Goal: Communication & Community: Answer question/provide support

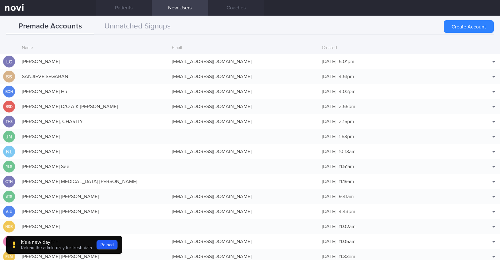
click at [122, 7] on link "Patients" at bounding box center [124, 8] width 56 height 16
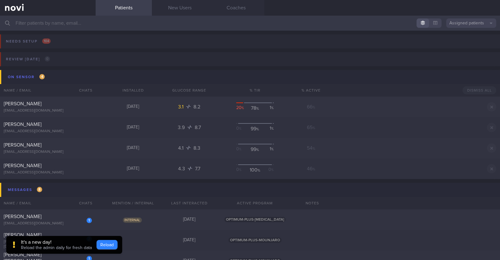
click at [107, 242] on button "Reload" at bounding box center [107, 244] width 21 height 9
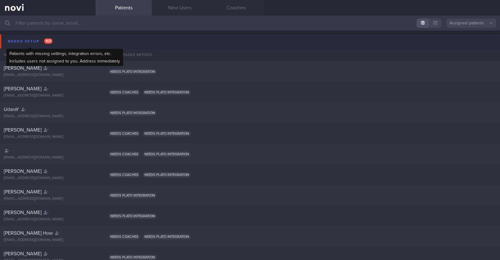
click at [21, 38] on div "Needs setup 103" at bounding box center [30, 41] width 48 height 8
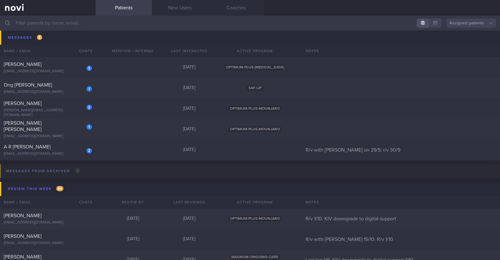
scroll to position [664, 0]
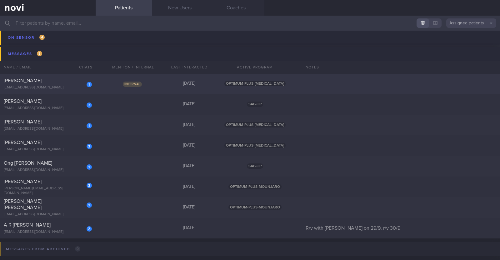
click at [116, 81] on div "Internal" at bounding box center [133, 84] width 56 height 6
select select "9"
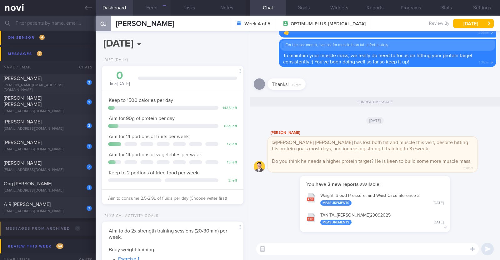
scroll to position [71, 124]
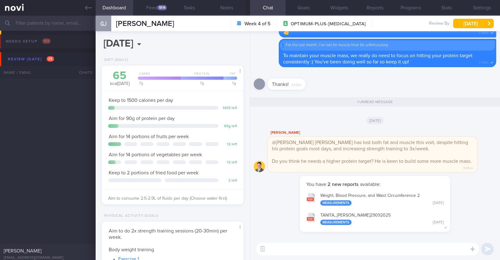
select select "9"
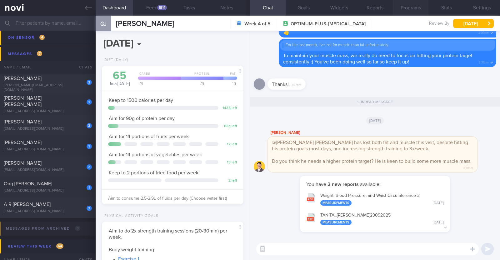
click at [416, 9] on button "Programs" at bounding box center [411, 8] width 36 height 16
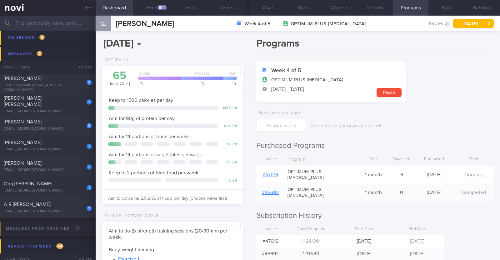
click at [273, 168] on div "# 47016" at bounding box center [270, 174] width 28 height 13
click at [272, 172] on link "# 47016" at bounding box center [271, 174] width 16 height 5
click at [259, 4] on button "Chat" at bounding box center [268, 8] width 36 height 16
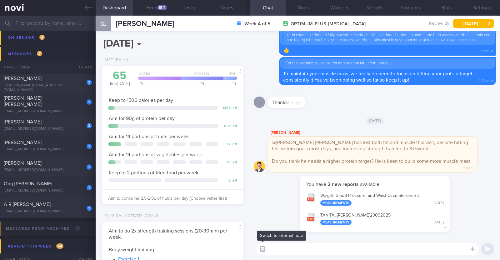
click at [266, 248] on button "button" at bounding box center [262, 248] width 11 height 11
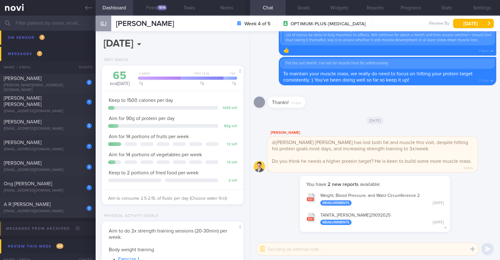
click at [275, 247] on textarea at bounding box center [367, 249] width 223 height 13
type textarea "d"
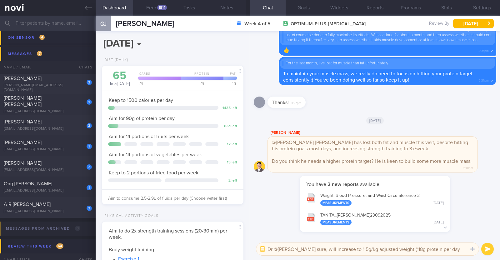
type textarea "Dr @Todd sure, will increase to 1.5g/kg adjusted weight (118g protein per day)"
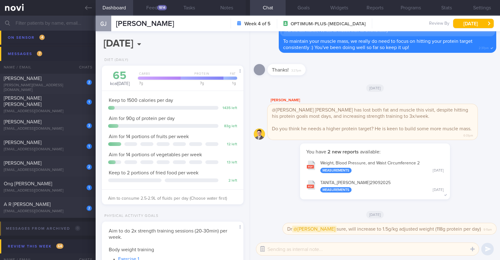
click at [267, 248] on button "button" at bounding box center [262, 248] width 11 height 11
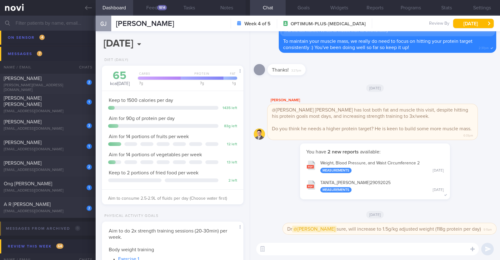
click at [278, 248] on textarea at bounding box center [367, 249] width 223 height 13
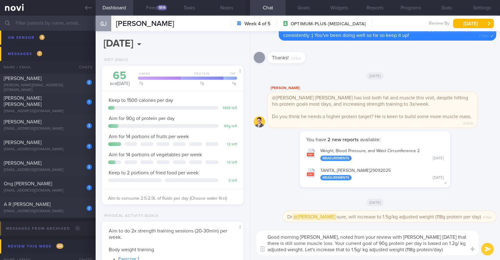
click at [369, 248] on textarea "Good morning JY, noted from your review with Dr Todd yesterday that there is st…" at bounding box center [367, 243] width 223 height 25
click at [415, 250] on textarea "Good morning JY, noted from your review with Dr Todd yesterday that there is st…" at bounding box center [367, 243] width 223 height 25
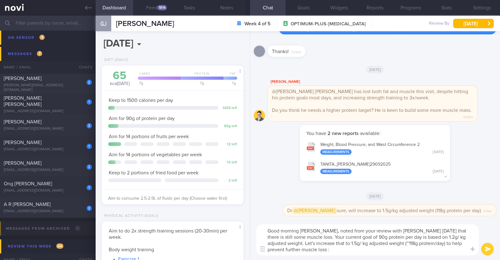
type textarea "Good morning JY, noted from your review with Dr Todd yesterday that there is st…"
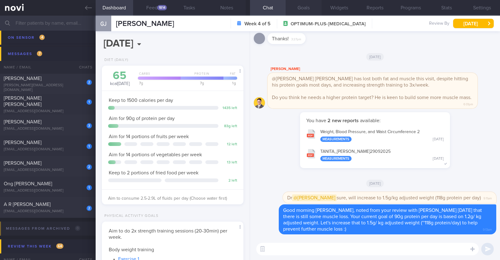
click at [306, 10] on button "Goals" at bounding box center [304, 8] width 36 height 16
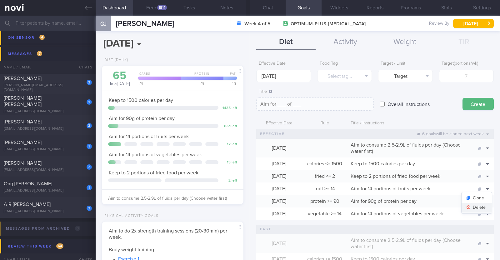
click at [470, 208] on button "Delete" at bounding box center [477, 207] width 30 height 9
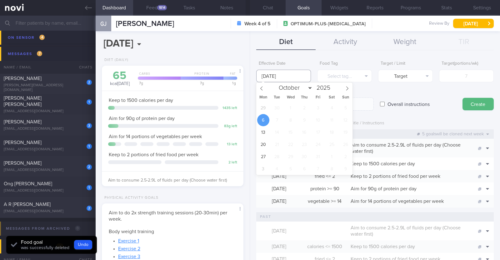
click at [284, 79] on input "6 Oct 2025" at bounding box center [283, 76] width 55 height 13
click at [265, 109] on span "29" at bounding box center [263, 108] width 12 height 12
type input "29 Sep 2025"
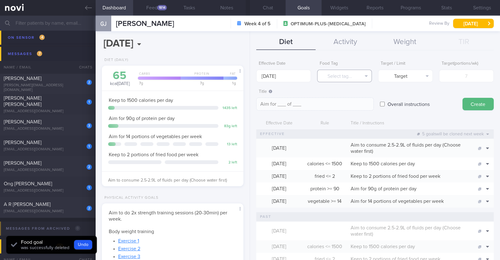
click at [348, 76] on button "Select tag..." at bounding box center [344, 76] width 55 height 13
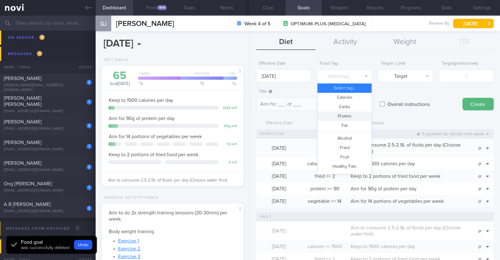
click at [344, 115] on button "Protein" at bounding box center [345, 116] width 54 height 9
type textarea "Aim for __g of protein per day"
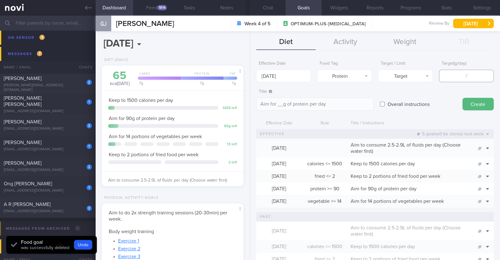
click at [445, 77] on input "number" at bounding box center [466, 76] width 55 height 13
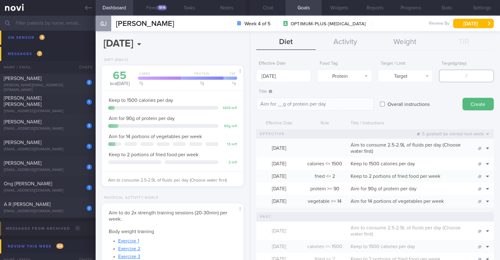
type input "1"
type textarea "Aim for 1g of protein per day"
type input "11"
type textarea "Aim for 11g of protein per day"
type input "118"
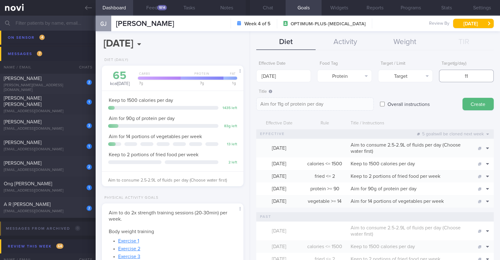
type textarea "Aim for 118g of protein per day"
type input "118"
click at [466, 101] on button "Create" at bounding box center [478, 104] width 31 height 13
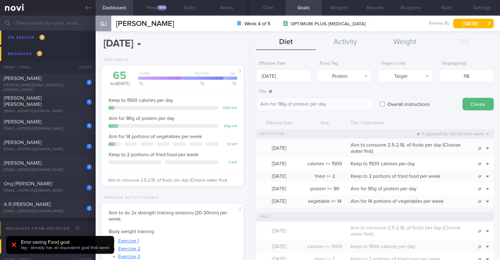
click at [8, 246] on div "Error saving Food goal tag - already has an equivalent goal that week" at bounding box center [60, 245] width 108 height 18
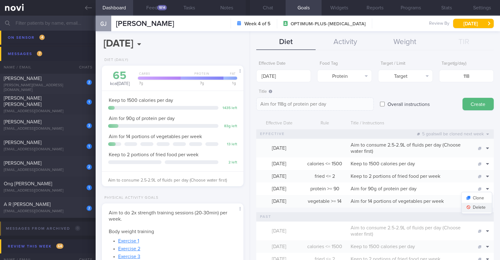
click at [475, 208] on button "Delete" at bounding box center [477, 207] width 30 height 9
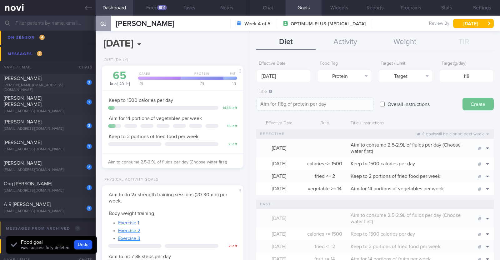
click at [475, 103] on button "Create" at bounding box center [478, 104] width 31 height 13
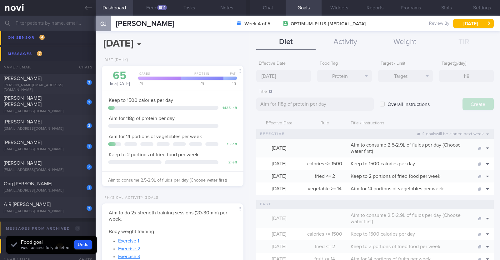
type input "6 Oct 2025"
type textarea "Aim for ___ of ___"
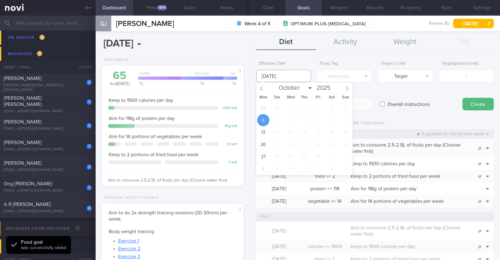
click at [267, 75] on input "6 Oct 2025" at bounding box center [283, 76] width 55 height 13
click at [261, 105] on span "29" at bounding box center [263, 108] width 12 height 12
type input "29 Sep 2025"
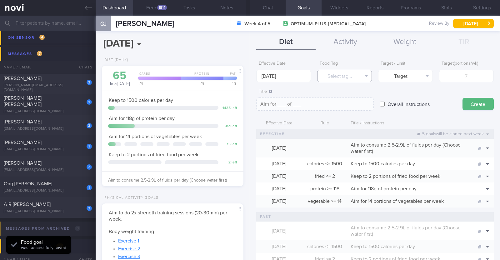
click at [341, 77] on button "Select tag..." at bounding box center [344, 76] width 55 height 13
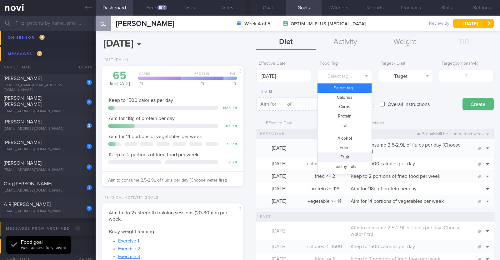
click at [352, 156] on button "Fruit" at bounding box center [345, 157] width 54 height 9
type textarea "Aim for __ portions of fruits per week"
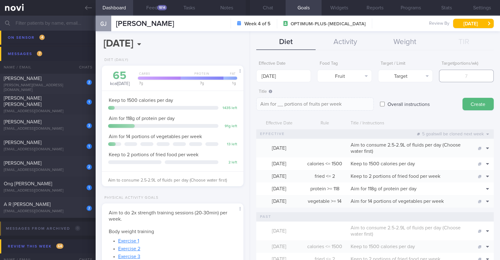
click at [448, 77] on input "number" at bounding box center [466, 76] width 55 height 13
type input "1"
type textarea "Aim for 1 portions of fruits per week"
type input "14"
type textarea "Aim for 14 portions of fruits per week"
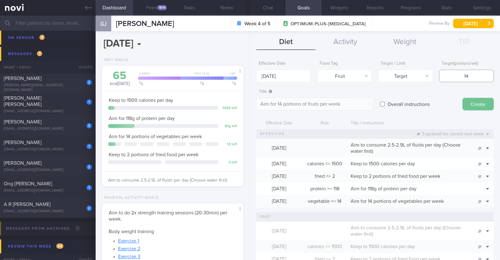
type input "14"
click at [468, 98] on button "Create" at bounding box center [478, 104] width 31 height 13
type input "6 Oct 2025"
type textarea "Aim for ___ of ___"
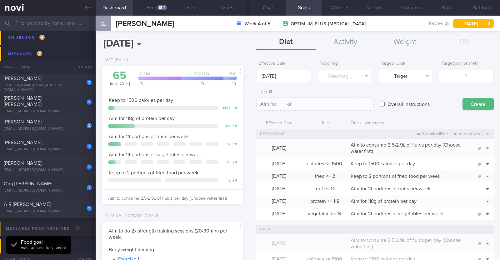
click at [391, 91] on div "Overall instructions" at bounding box center [418, 98] width 76 height 24
click at [83, 82] on div "2" at bounding box center [85, 80] width 14 height 10
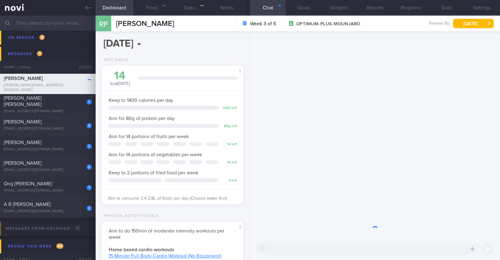
scroll to position [71, 124]
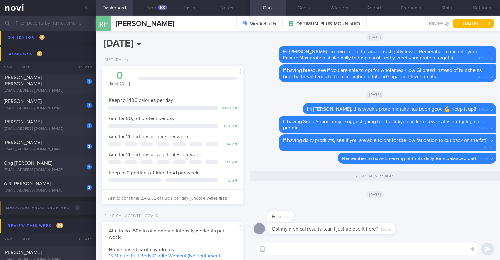
click at [298, 248] on textarea at bounding box center [367, 249] width 223 height 13
click at [388, 249] on textarea "Hi Rowena, you can send them through here" at bounding box center [367, 249] width 223 height 13
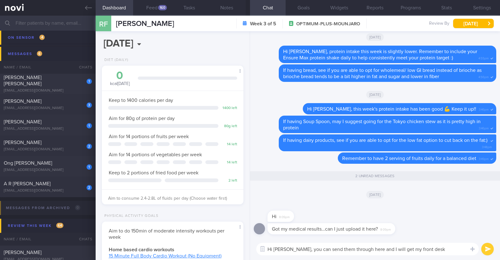
scroll to position [0, 0]
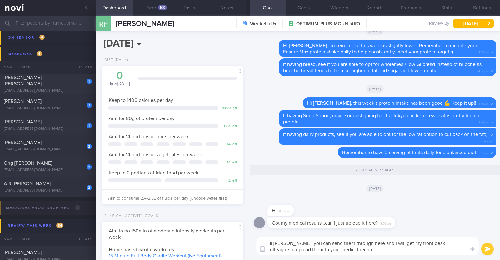
type textarea "Hi Rowena, you can send them through here and I will get my front desk colleagu…"
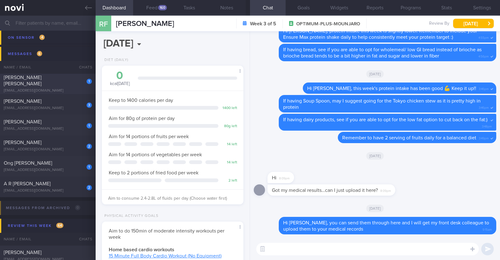
click at [84, 88] on div "[EMAIL_ADDRESS][DOMAIN_NAME]" at bounding box center [48, 90] width 88 height 5
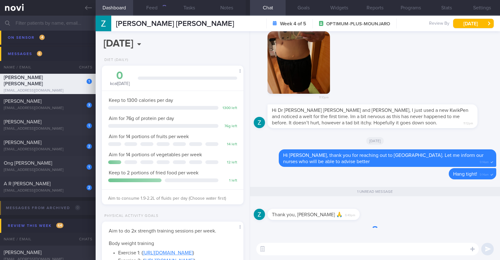
scroll to position [71, 124]
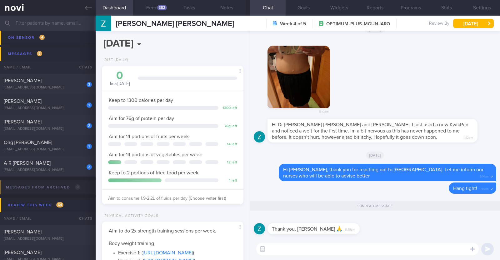
click at [310, 248] on textarea at bounding box center [367, 249] width 223 height 13
type textarea "You're most welcome Zarina!"
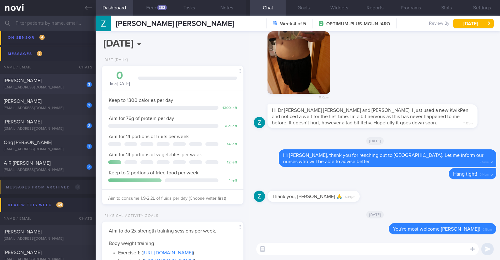
click at [69, 84] on div "3 JONIO HUANG YONG XIANG hyx.7268@gmail.com" at bounding box center [48, 84] width 96 height 13
select select "8"
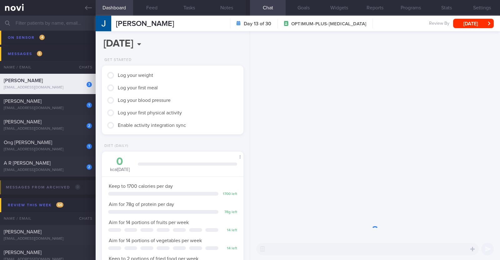
scroll to position [62, 124]
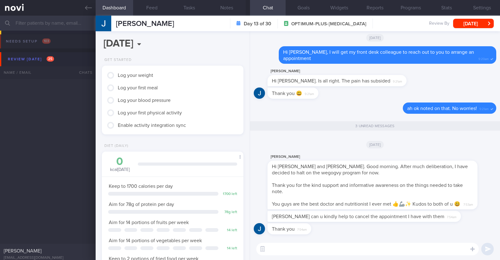
scroll to position [71, 124]
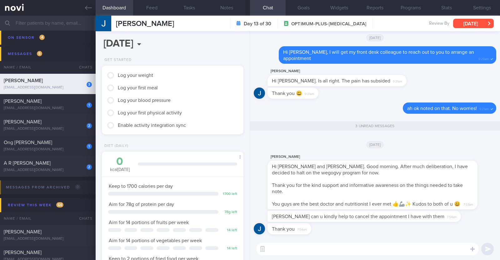
click at [463, 27] on button "[DATE]" at bounding box center [473, 23] width 41 height 9
click at [70, 103] on div "[PERSON_NAME]" at bounding box center [47, 101] width 87 height 6
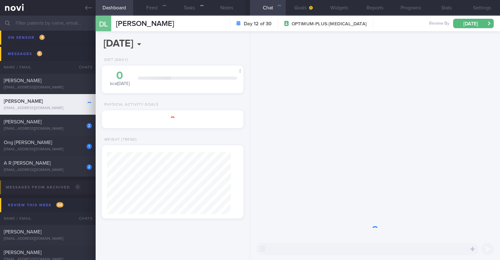
select select "9"
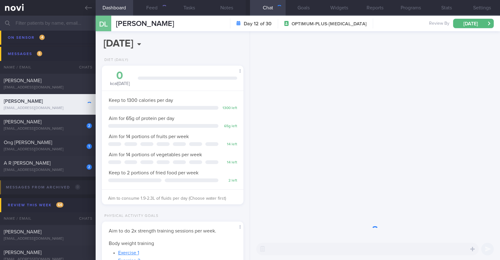
scroll to position [71, 124]
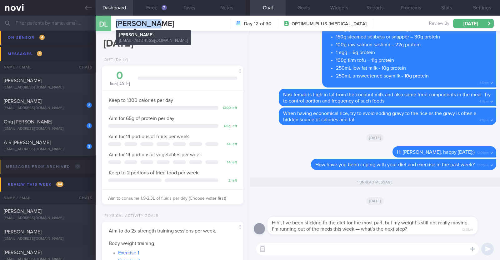
drag, startPoint x: 156, startPoint y: 25, endPoint x: 117, endPoint y: 22, distance: 39.5
click at [117, 22] on div "DL Debbie Lim Debbie Lim debbielim.91@gmail.com Day 12 of 30 OPTIMUM-PLUS-WEGOV…" at bounding box center [298, 24] width 404 height 16
copy span "[PERSON_NAME]"
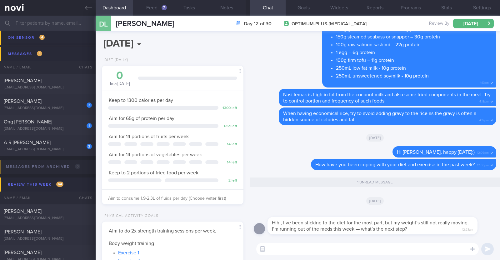
click at [282, 248] on textarea at bounding box center [367, 249] width 223 height 13
click at [166, 9] on div "7" at bounding box center [164, 7] width 5 height 5
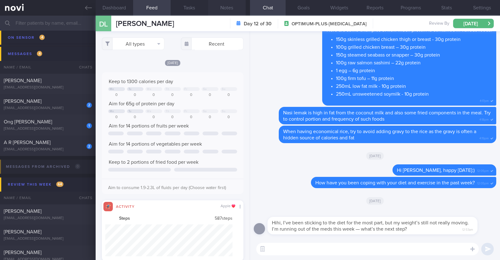
click at [228, 10] on button "Notes" at bounding box center [227, 8] width 38 height 16
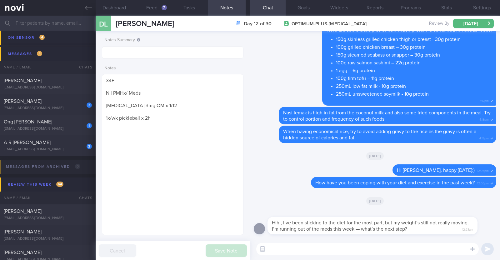
click at [312, 250] on textarea at bounding box center [367, 249] width 223 height 13
type textarea "HI Debbie, thank you for sharing your concerns with me"
click at [144, 2] on button "Feed 7" at bounding box center [152, 8] width 38 height 16
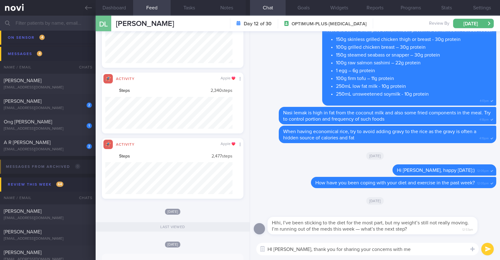
scroll to position [32, 128]
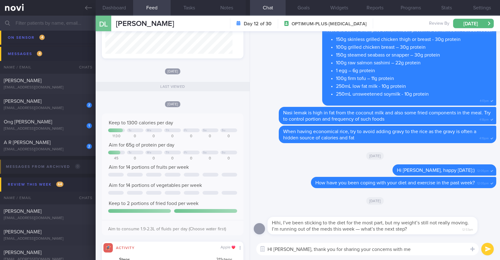
click at [399, 247] on textarea "HI Debbie, thank you for sharing your concerns with me" at bounding box center [367, 249] width 223 height 13
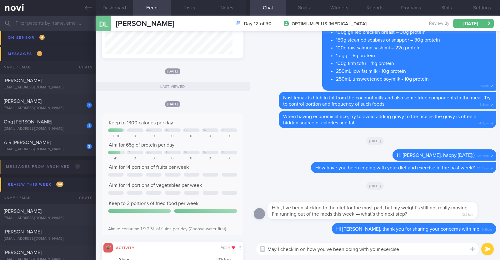
type textarea "May I check in on how you've been doing with your exercise?"
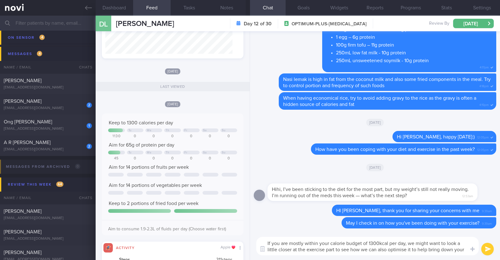
scroll to position [0, 0]
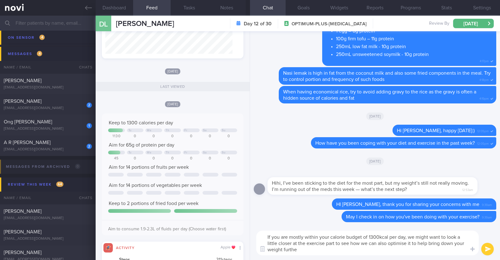
type textarea "If you are mostly within your calorie budget of 1300kcal per day, we might want…"
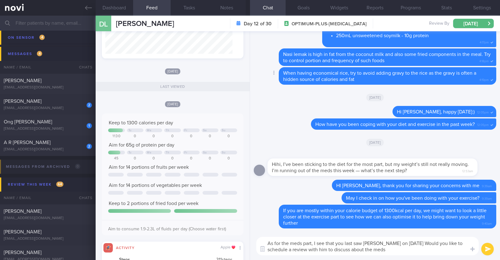
type textarea "As for the meds part, I see that you last saw Dr Yeo on 29th Aug. Would you lik…"
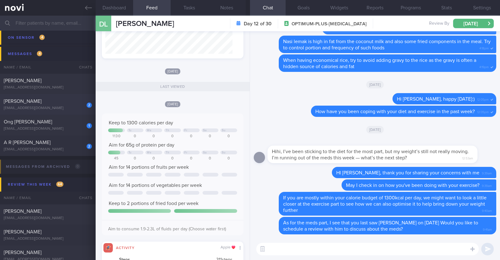
click at [80, 104] on div "2" at bounding box center [85, 103] width 14 height 10
type textarea "32M Comorbidities: HLD - familial (diagnosed for 4-5 years back) Borderline HTN…"
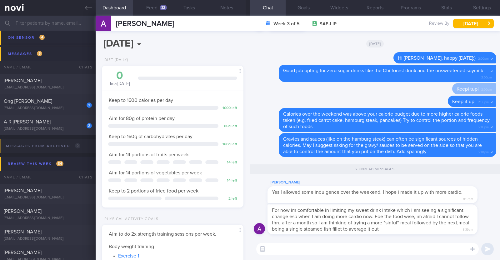
scroll to position [63, 127]
click at [376, 252] on textarea at bounding box center [367, 249] width 223 height 13
click at [305, 250] on textarea at bounding box center [367, 249] width 223 height 13
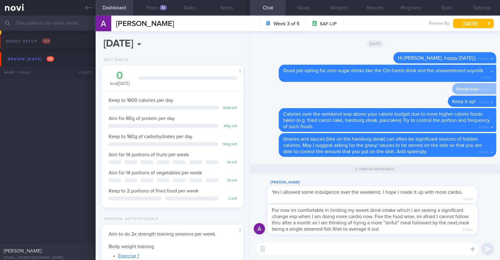
select select "9"
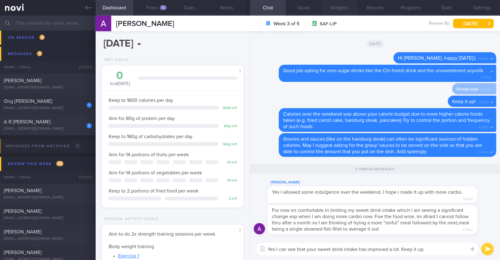
paste textarea "💪"
type textarea "Yes I can see that your sweet drink intake has improved a lot. Keep it up 💪"
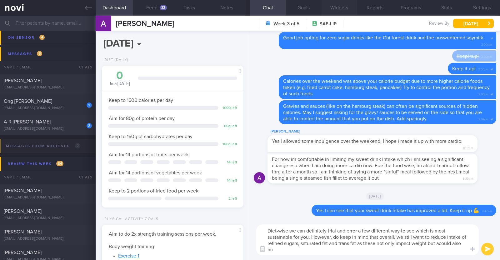
scroll to position [0, 0]
click at [441, 244] on textarea "Diet-wise we can definitely trial and error a few different way to see which is…" at bounding box center [367, 239] width 223 height 31
click at [433, 251] on textarea "Diet-wise we can definitely trial and error a few different way to see which is…" at bounding box center [367, 239] width 223 height 31
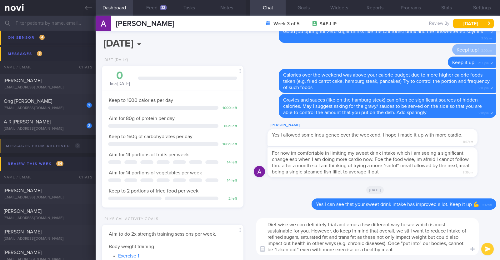
type textarea "Diet-wise we can definitely trial and error a few different way to see which is…"
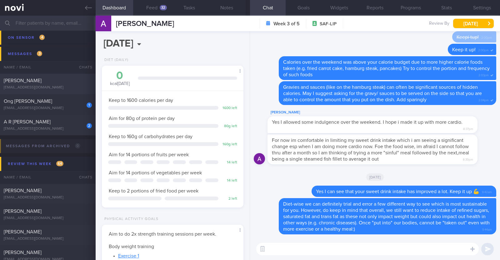
click at [71, 82] on div "[PERSON_NAME]" at bounding box center [47, 81] width 87 height 6
type textarea "48M (Husband of [PERSON_NAME]) Ovo lacto vegetarian Co-morbidities: HTN HLD Hyp…"
select select "8"
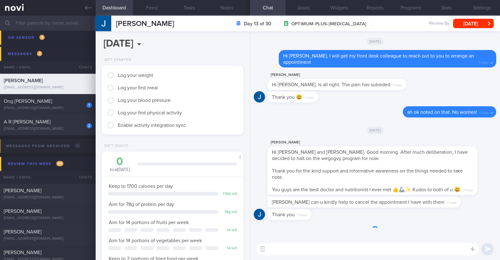
scroll to position [62, 124]
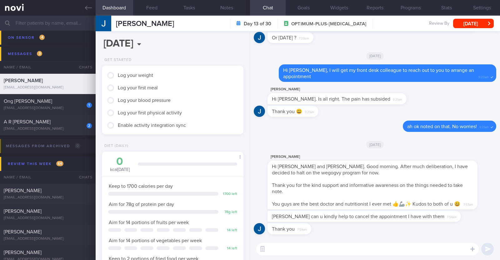
click at [403, 245] on textarea at bounding box center [367, 249] width 223 height 13
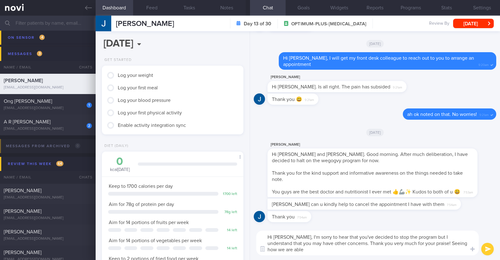
scroll to position [0, 0]
drag, startPoint x: 418, startPoint y: 244, endPoint x: 423, endPoint y: 252, distance: 9.6
click at [423, 252] on textarea "Hi Jonio, I'm sorry to hear that you've decided to stop the program but I under…" at bounding box center [367, 243] width 223 height 25
type textarea "Hi [PERSON_NAME], I'm sorry to hear that you've decided to stop the program but…"
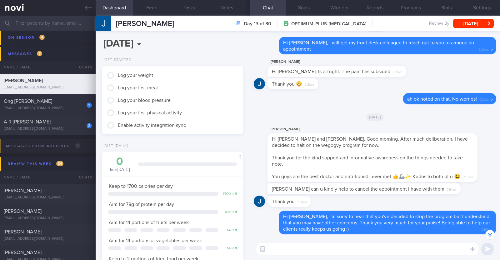
scroll to position [-15, 0]
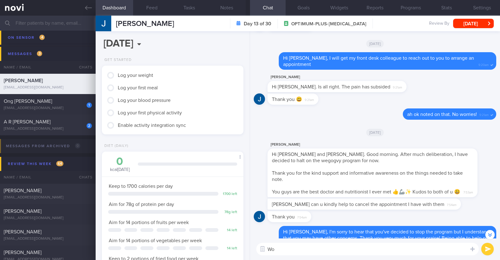
type textarea "W"
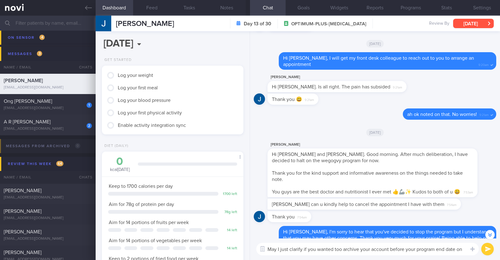
type textarea "May I just clarify if you wanted too archive your account before your program e…"
click at [484, 27] on button "[DATE]" at bounding box center [473, 23] width 41 height 9
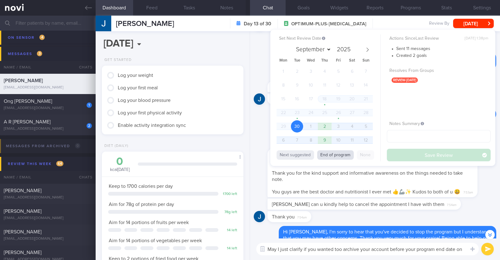
click at [339, 154] on button "End of program" at bounding box center [335, 154] width 37 height 9
select select "9"
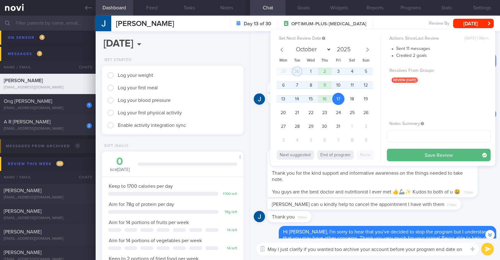
click at [465, 248] on textarea "May I just clarify if you wanted too archive your account before your program e…" at bounding box center [367, 249] width 223 height 13
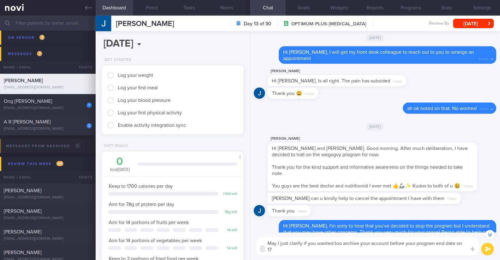
scroll to position [-21, 0]
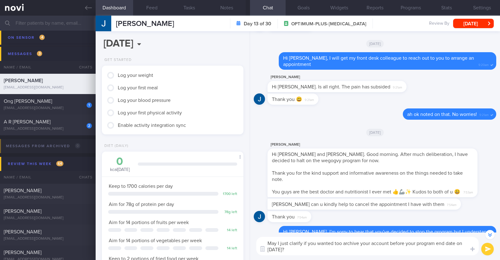
click at [339, 242] on textarea "May I just clarify if you wanted too archive your account before your program e…" at bounding box center [367, 246] width 223 height 18
type textarea "May I just clarify if you wanted to archive your account before your program en…"
click at [384, 248] on textarea "May I just clarify if you wanted to archive your account before your program en…" at bounding box center [367, 246] width 223 height 18
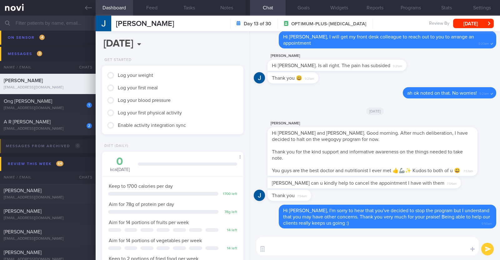
scroll to position [0, 0]
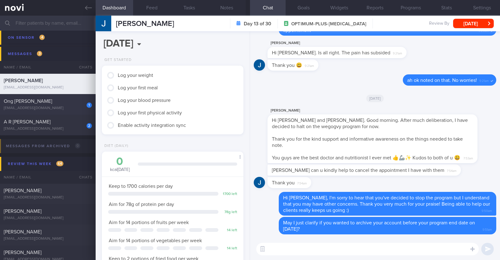
click at [22, 104] on div "Ong [PERSON_NAME]" at bounding box center [47, 101] width 87 height 6
type textarea "58M Comorbidities: HTN HLD Knee pain Medications: Atorvastatin 5mg OM Amlodipin…"
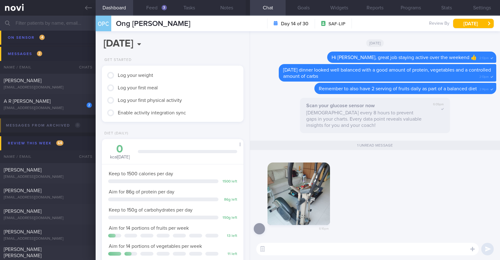
click at [320, 205] on button "button" at bounding box center [299, 194] width 63 height 63
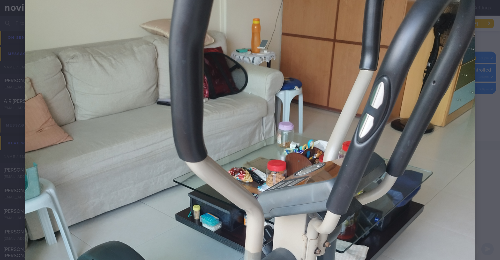
scroll to position [69, 0]
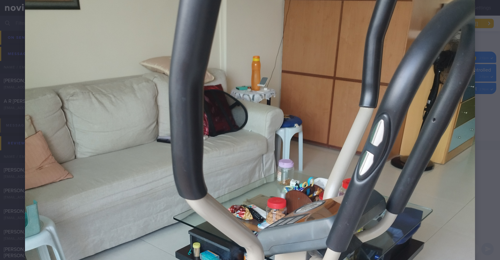
click at [481, 142] on div at bounding box center [250, 256] width 500 height 650
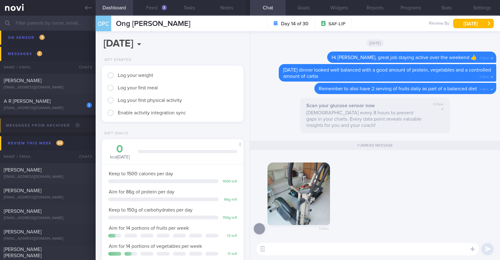
click at [338, 248] on textarea at bounding box center [367, 249] width 223 height 13
click at [348, 248] on textarea "Great that you have an elliptical" at bounding box center [367, 249] width 223 height 13
paste textarea "👍"
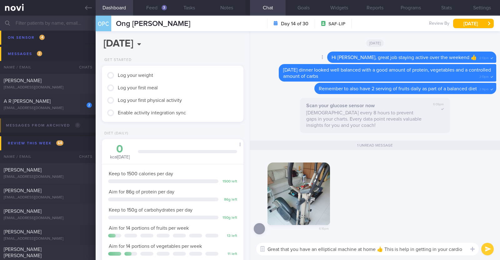
scroll to position [0, 0]
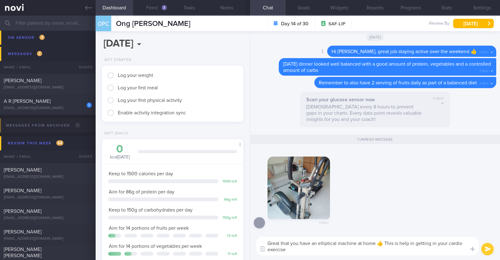
type textarea "Great that you have an elliptical machine at home 👍 This is help in getting in …"
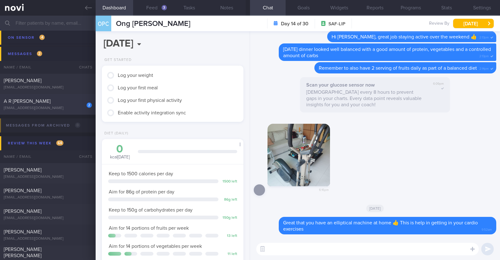
click at [70, 103] on div "A R [PERSON_NAME]" at bounding box center [47, 101] width 87 height 6
type input "R/v with [PERSON_NAME] on 29/9. r/v 30/9"
type textarea "49F Comorbidities: T2DM Hyperlipdiemia Hypothyroidism Iron deficiency anaemia F…"
select select "8"
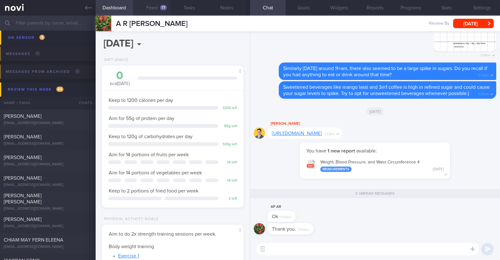
click at [158, 10] on button "Feed 77" at bounding box center [152, 8] width 38 height 16
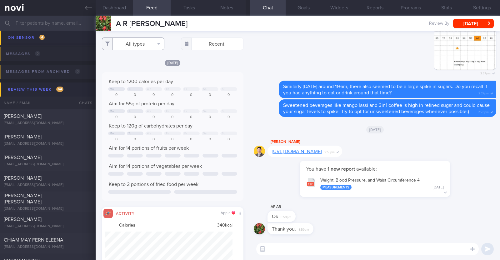
click at [139, 43] on button "All types" at bounding box center [133, 44] width 63 height 13
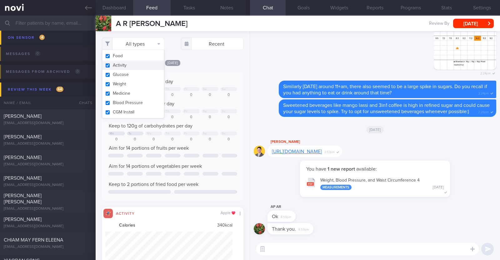
click at [129, 64] on button "Activity" at bounding box center [133, 65] width 62 height 9
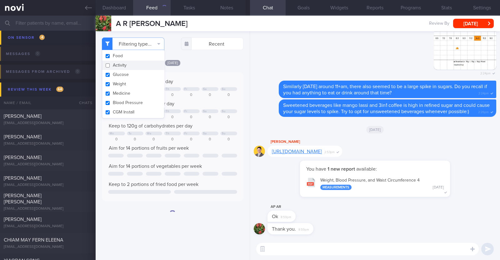
checkbox input "false"
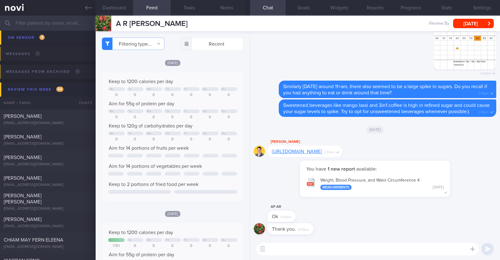
click at [203, 63] on div "[DATE]" at bounding box center [173, 62] width 142 height 7
click at [409, 7] on button "Programs" at bounding box center [411, 8] width 36 height 16
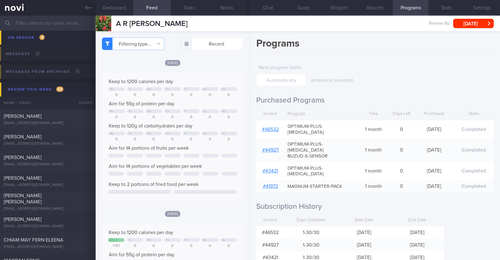
click at [270, 127] on link "# 46532" at bounding box center [270, 129] width 17 height 5
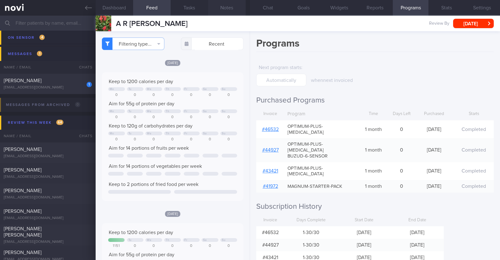
click at [224, 7] on button "Notes" at bounding box center [227, 8] width 38 height 16
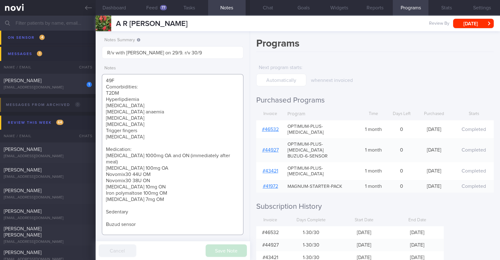
click at [151, 166] on textarea "49F Comorbidities: T2DM Hyperlipdiemia Hypothyroidism Iron deficiency anaemia F…" at bounding box center [173, 154] width 142 height 161
drag, startPoint x: 153, startPoint y: 174, endPoint x: 103, endPoint y: 173, distance: 49.7
click at [103, 173] on textarea "49F Comorbidities: T2DM Hyperlipdiemia Hypothyroidism Iron deficiency anaemia F…" at bounding box center [173, 154] width 142 height 161
paste textarea "Reduce Novomix30 34U pre-dinner -> 32U pre-dinner"
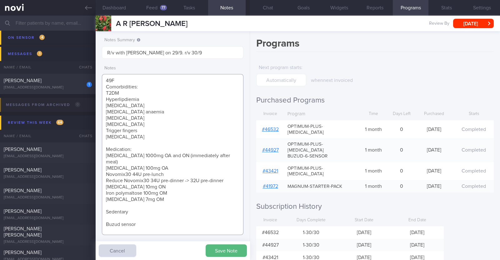
drag, startPoint x: 107, startPoint y: 195, endPoint x: 144, endPoint y: 196, distance: 36.6
click at [144, 196] on textarea "49F Comorbidities: T2DM Hyperlipdiemia Hypothyroidism Iron deficiency anaemia F…" at bounding box center [173, 154] width 142 height 161
paste textarea "Increase Rybelsus 7mg to 14mg OM for 1 month"
drag, startPoint x: 105, startPoint y: 204, endPoint x: 136, endPoint y: 204, distance: 30.9
click at [136, 204] on textarea "49F Comorbidities: T2DM Hyperlipdiemia Hypothyroidism Iron deficiency anaemia F…" at bounding box center [173, 154] width 142 height 161
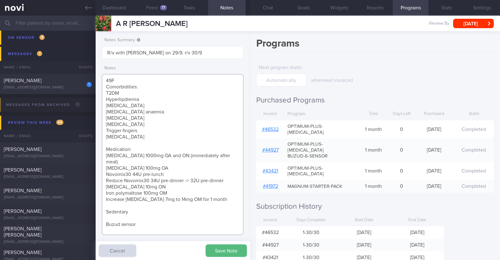
paste textarea "walking after work planning to resume strength training after trigger finger su…"
click at [109, 206] on textarea "49F Comorbidities: T2DM Hyperlipdiemia Hypothyroidism Iron deficiency anaemia F…" at bounding box center [173, 154] width 142 height 161
click at [108, 211] on textarea "49F Comorbidities: T2DM Hyperlipdiemia Hypothyroidism Iron deficiency anaemia F…" at bounding box center [173, 154] width 142 height 161
click at [128, 218] on textarea "49F Comorbidities: T2DM Hyperlipdiemia Hypothyroidism Iron deficiency anaemia F…" at bounding box center [173, 154] width 142 height 161
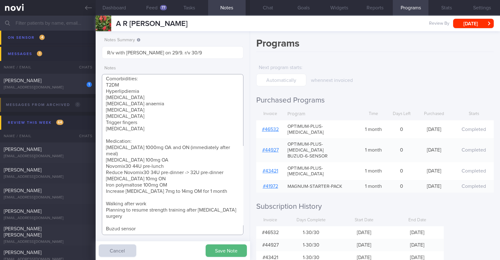
drag, startPoint x: 142, startPoint y: 223, endPoint x: 102, endPoint y: 221, distance: 40.3
click at [102, 221] on textarea "49F Comorbidities: T2DM Hyperlipdiemia Hypothyroidism Iron deficiency anaemia F…" at bounding box center [173, 154] width 142 height 161
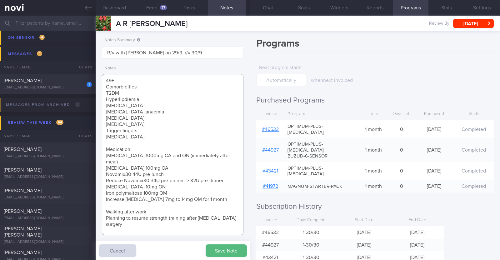
scroll to position [0, 0]
type textarea "49F Comorbidities: T2DM Hyperlipdiemia Hypothyroidism Iron deficiency anaemia F…"
click at [226, 249] on button "Save Note" at bounding box center [226, 250] width 41 height 13
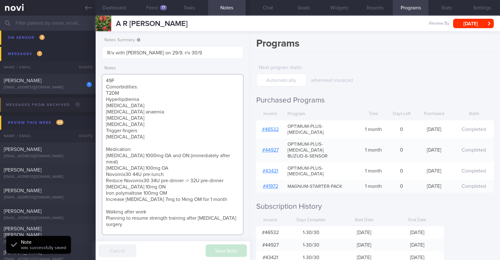
drag, startPoint x: 107, startPoint y: 149, endPoint x: 147, endPoint y: 218, distance: 79.0
click at [147, 218] on textarea "49F Comorbidities: T2DM Hyperlipdiemia Hypothyroidism Iron deficiency anaemia F…" at bounding box center [173, 154] width 142 height 161
click at [274, 6] on button "Chat" at bounding box center [268, 8] width 36 height 16
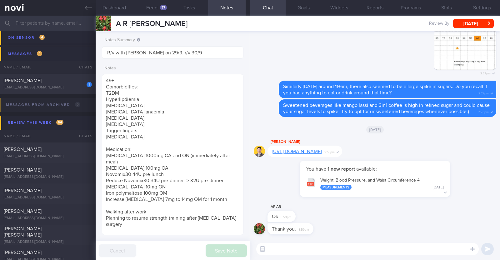
click at [335, 246] on textarea at bounding box center [367, 249] width 223 height 13
type textarea "Hi Arthi, happy Tuesday"
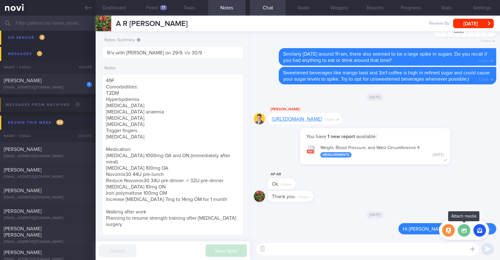
click at [463, 229] on label at bounding box center [464, 230] width 13 height 13
click at [0, 0] on input "file" at bounding box center [0, 0] width 0 height 0
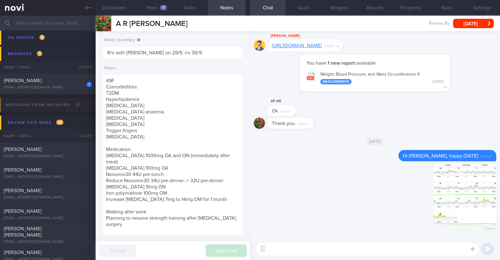
click at [323, 253] on textarea at bounding box center [367, 249] width 223 height 13
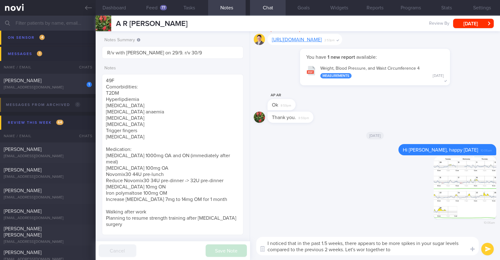
click at [365, 249] on textarea "I noticed that in the past 1.5 weeks, there appears to be more spikes in your s…" at bounding box center [367, 246] width 223 height 18
click at [424, 252] on textarea "I noticed that in the past 1.5 weeks, there appears to be more spikes in your s…" at bounding box center [367, 246] width 223 height 18
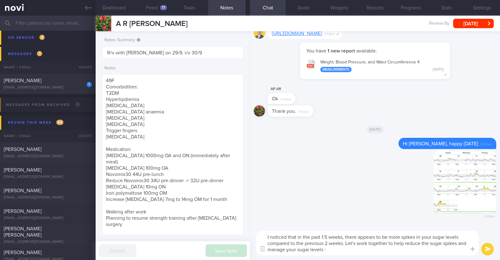
type textarea "I noticed that in the past 1.5 weeks, there appears to be more spikes in your s…"
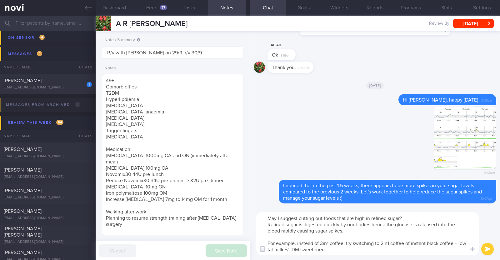
click at [295, 243] on textarea "May I suggest cutting out foods that are high in refined sugar? Refined sugar i…" at bounding box center [367, 233] width 223 height 43
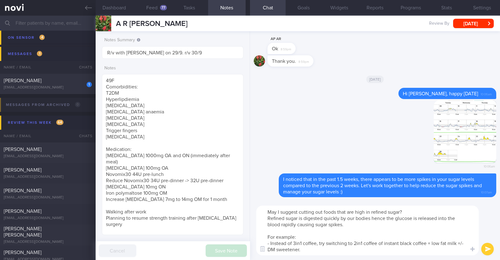
click at [302, 249] on textarea "May I suggest cutting out foods that are high in refined sugar? Refined sugar i…" at bounding box center [367, 231] width 223 height 50
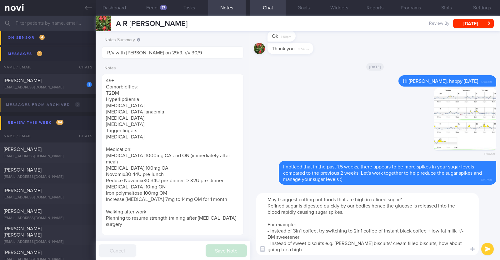
type textarea "May I suggest cutting out foods that are high in refined sugar? Refined sugar i…"
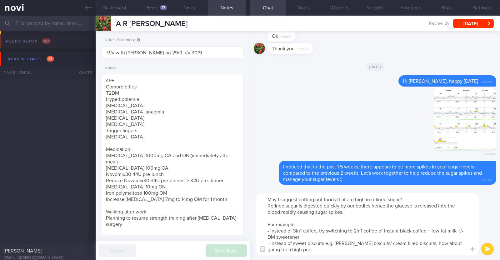
select select "8"
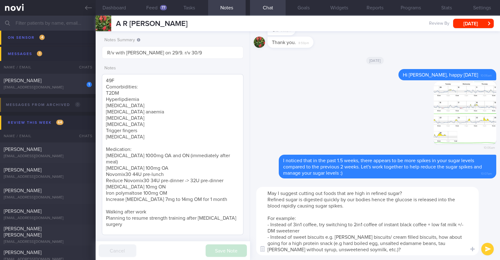
type textarea "May I suggest cutting out foods that are high in refined sugar? Refined sugar i…"
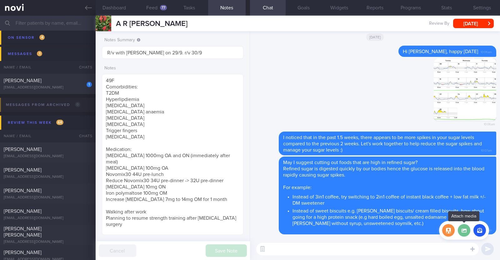
click at [468, 236] on label at bounding box center [464, 230] width 13 height 13
click at [0, 0] on input "file" at bounding box center [0, 0] width 0 height 0
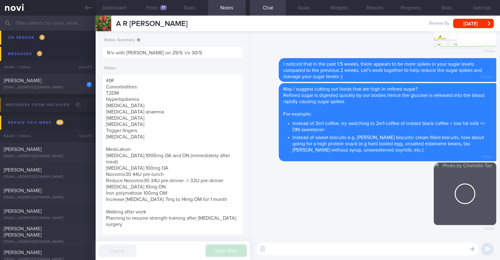
click at [308, 249] on textarea at bounding box center [367, 249] width 223 height 13
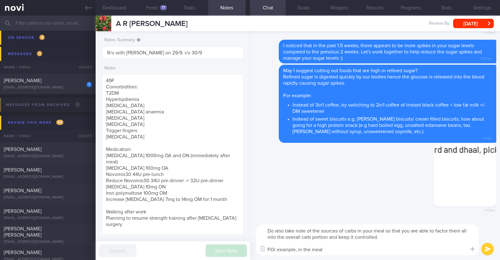
click at [273, 248] on textarea "Do also take note of the sources of carbs in your meal so that you are able to …" at bounding box center [367, 239] width 223 height 31
click at [331, 253] on textarea "Do also take note of the sources of carbs in your meal so that you are able to …" at bounding box center [367, 239] width 223 height 31
click at [458, 172] on button "button" at bounding box center [465, 175] width 63 height 63
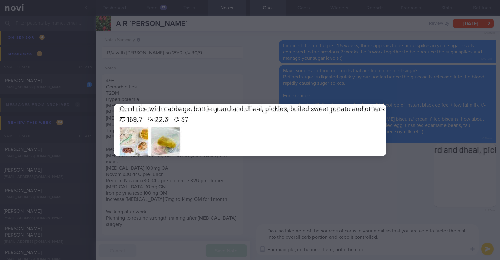
click at [342, 192] on div at bounding box center [250, 130] width 322 height 260
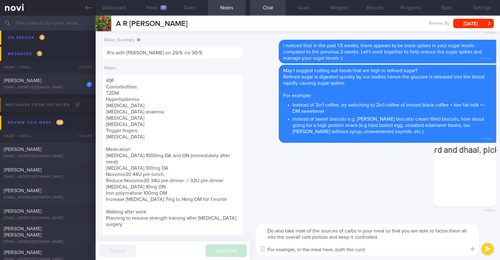
click at [372, 249] on textarea "Do also take note of the sources of carbs in your meal so that you are able to …" at bounding box center [367, 239] width 223 height 31
click at [457, 201] on button "button" at bounding box center [465, 175] width 63 height 63
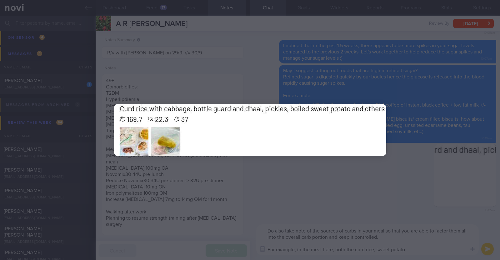
click at [417, 248] on div at bounding box center [250, 130] width 500 height 260
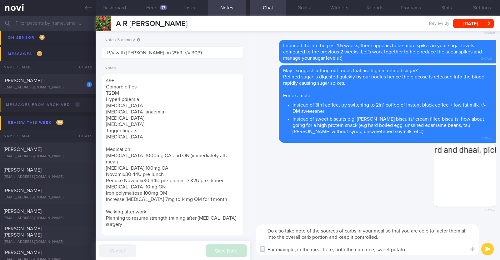
click at [417, 248] on textarea "Do also take note of the sources of carbs in your meal so that you are able to …" at bounding box center [367, 239] width 223 height 31
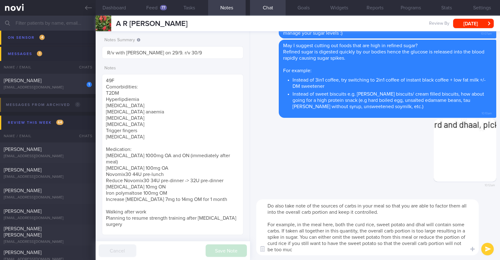
type textarea "Do also take note of the sources of carbs in your meal so that you are able to …"
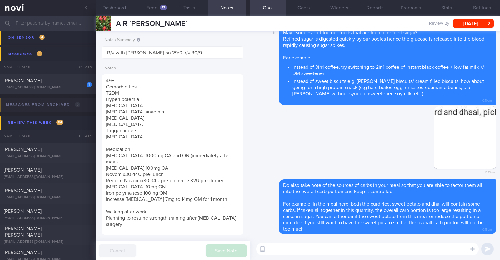
click at [272, 48] on div "Delete May I suggest cutting out foods that are high in refined sugar? Refined …" at bounding box center [375, 66] width 243 height 78
click at [464, 229] on label at bounding box center [464, 230] width 13 height 13
click at [0, 0] on input "file" at bounding box center [0, 0] width 0 height 0
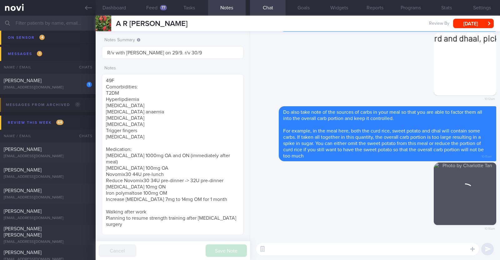
click at [306, 251] on textarea at bounding box center [367, 249] width 223 height 13
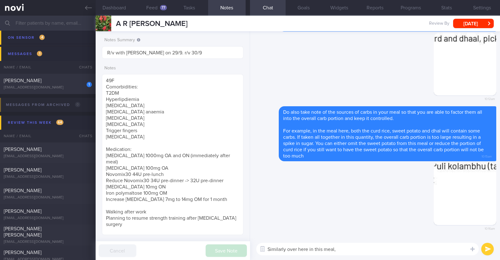
click at [361, 248] on textarea "Similarly over here in this meal," at bounding box center [367, 249] width 223 height 13
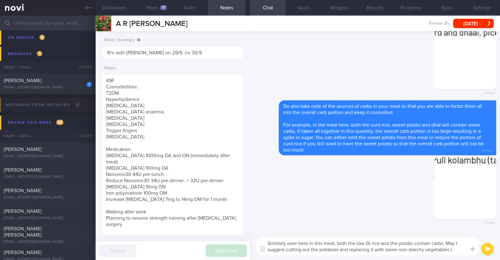
paste textarea "green leafy vegetables, broccoli, cauliflower, bell peppers, long beans, brinja…"
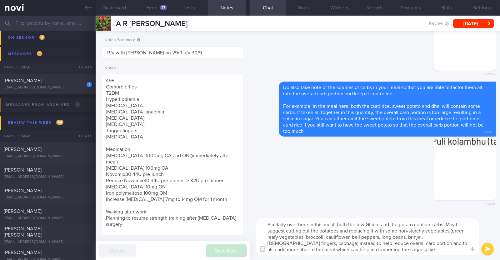
type textarea "Similarly over here in this meal, both the low GI rice and the potato contain c…"
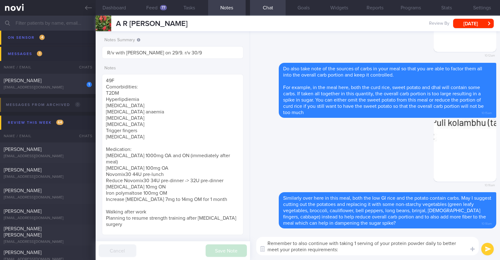
type textarea "Remember to also continue with taking 1 serving of your protein powder daily to…"
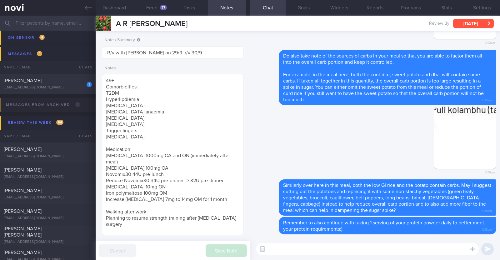
click at [466, 27] on button "[DATE]" at bounding box center [473, 23] width 41 height 9
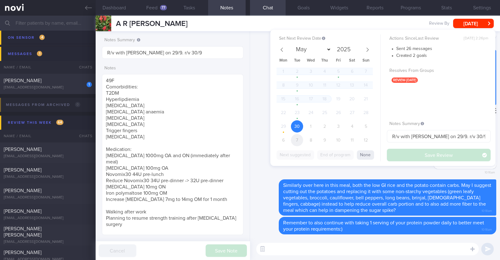
click at [301, 138] on span "7" at bounding box center [297, 140] width 12 height 12
select select "9"
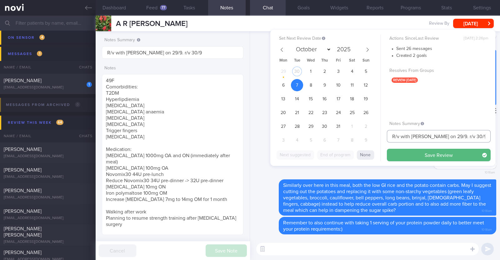
drag, startPoint x: 474, startPoint y: 139, endPoint x: 372, endPoint y: 137, distance: 102.5
click at [372, 137] on div "Set Next Review Date 7 Oct 2025 May June July August September October November…" at bounding box center [382, 98] width 225 height 136
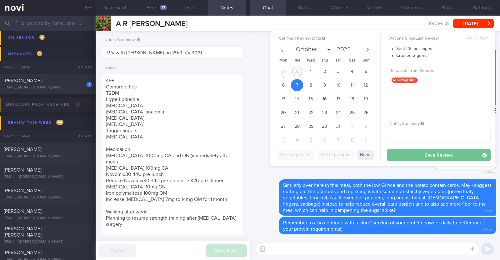
click at [395, 157] on button "Save Review" at bounding box center [439, 155] width 104 height 13
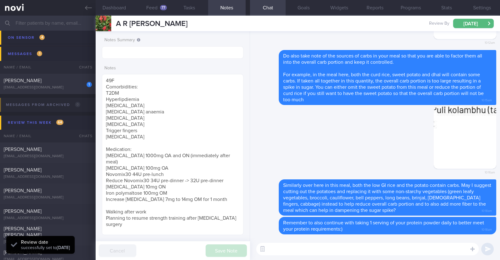
scroll to position [63, 127]
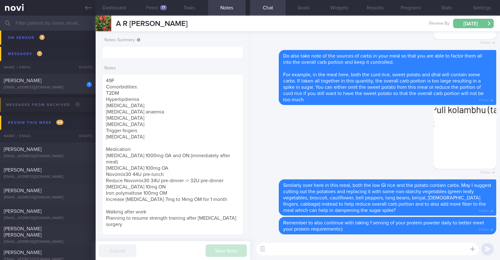
click at [458, 24] on button "Tue, 7 Oct" at bounding box center [473, 23] width 41 height 9
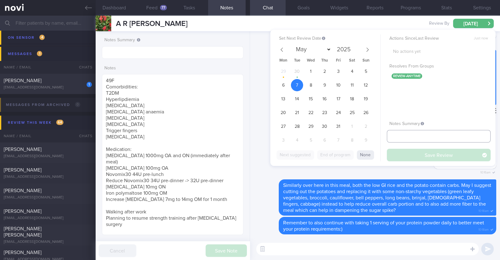
click at [404, 132] on input "text" at bounding box center [439, 136] width 104 height 13
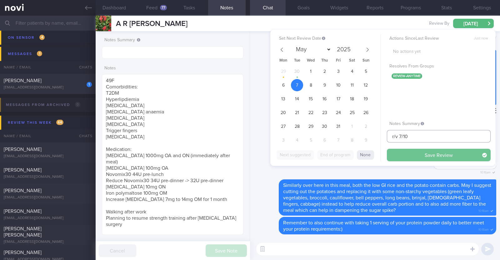
type input "r/v 7/10"
click at [400, 155] on button "Save Review" at bounding box center [439, 155] width 104 height 13
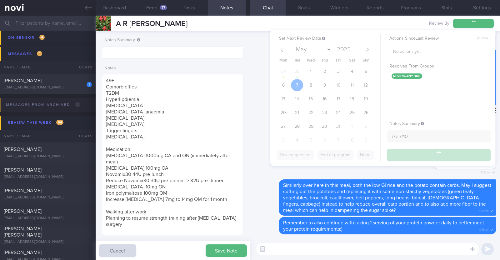
type input "r/v 7/10"
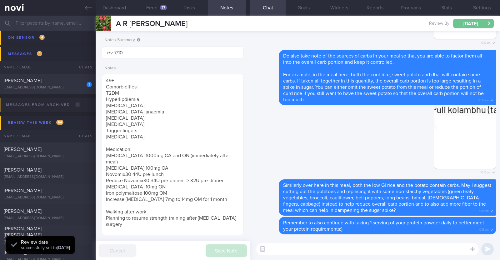
click at [481, 24] on button "[DATE]" at bounding box center [473, 23] width 41 height 9
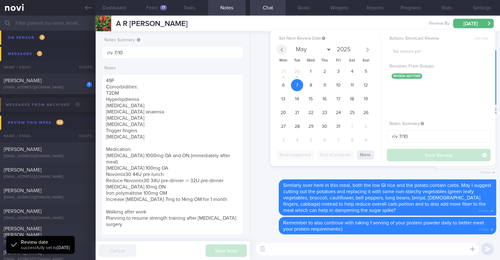
click at [279, 50] on span at bounding box center [282, 49] width 11 height 11
select select "8"
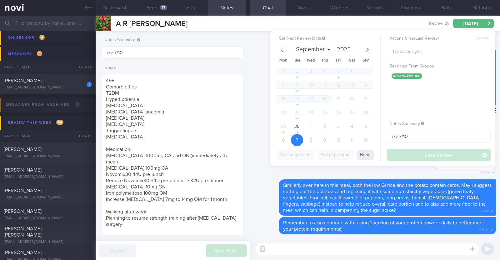
click at [265, 127] on div "Delete 10:16am" at bounding box center [375, 142] width 243 height 73
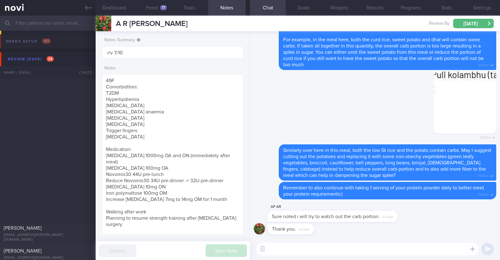
select select "8"
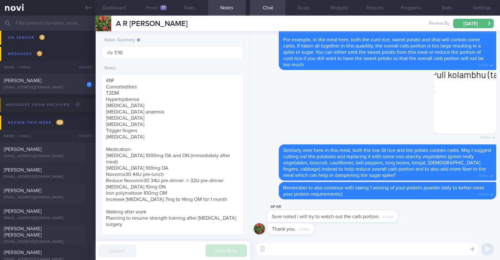
click at [315, 247] on textarea at bounding box center [367, 249] width 223 height 13
paste textarea "🤗"
type textarea "You're most welcome [PERSON_NAME] 🤗"
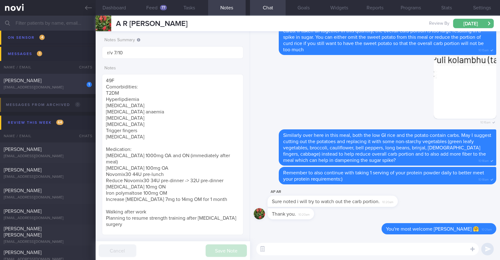
click at [68, 84] on div "1 [PERSON_NAME] [EMAIL_ADDRESS][DOMAIN_NAME]" at bounding box center [48, 84] width 96 height 13
type textarea "48M (Husband of [PERSON_NAME]) Ovo lacto vegetarian Co-morbidities: HTN HLD Hyp…"
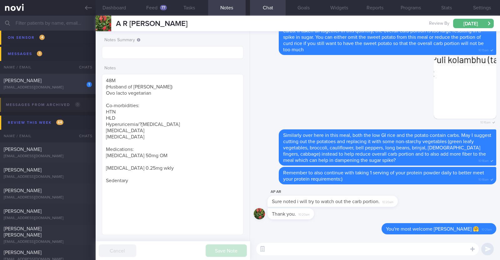
select select "8"
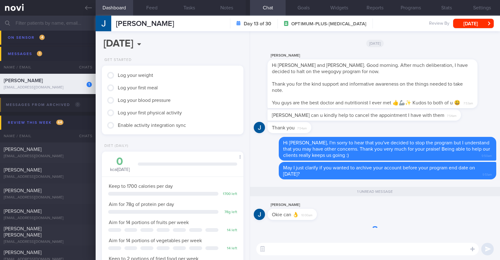
scroll to position [71, 124]
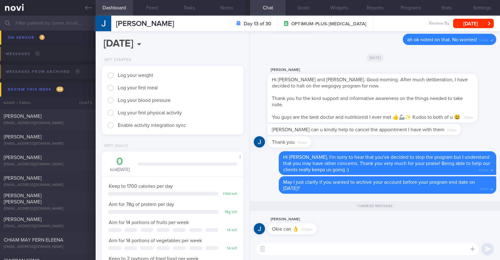
click at [341, 253] on textarea at bounding box center [367, 249] width 223 height 13
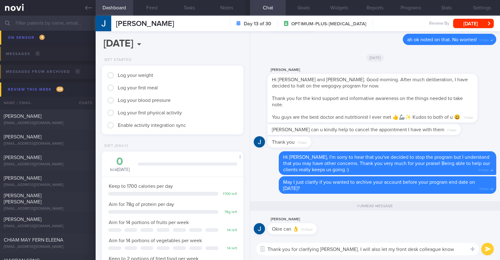
drag, startPoint x: 456, startPoint y: 246, endPoint x: 335, endPoint y: 245, distance: 120.9
click at [335, 245] on textarea "Thank you for clarifying Jonio. I will also let my front desk colleague know re…" at bounding box center [367, 249] width 223 height 13
type textarea "Thank you for clarifying Jonio :)"
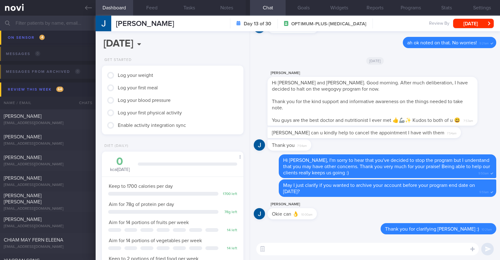
click at [62, 25] on input "text" at bounding box center [250, 23] width 500 height 15
type input "talia"
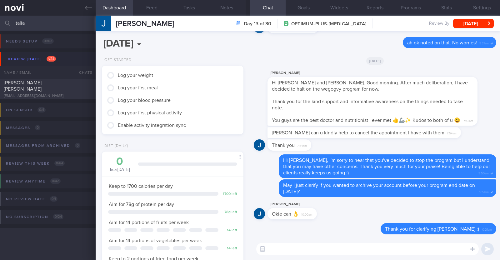
drag, startPoint x: 48, startPoint y: 26, endPoint x: 0, endPoint y: 24, distance: 48.5
click at [0, 24] on input "talia" at bounding box center [250, 23] width 500 height 15
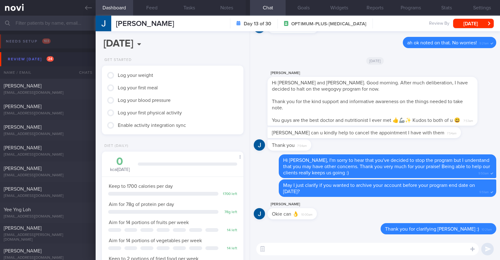
click at [280, 58] on div "[DATE]" at bounding box center [375, 61] width 243 height 18
click at [69, 86] on div "Junhan Chin" at bounding box center [47, 86] width 87 height 6
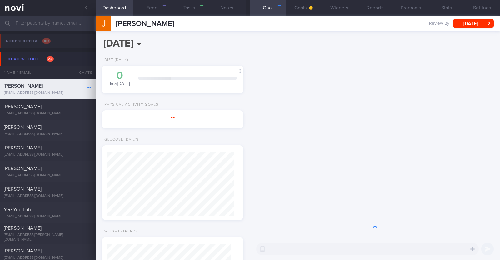
type textarea "33M Comorbidities: Sleep apnea on CPAP Nil medications Sedentary"
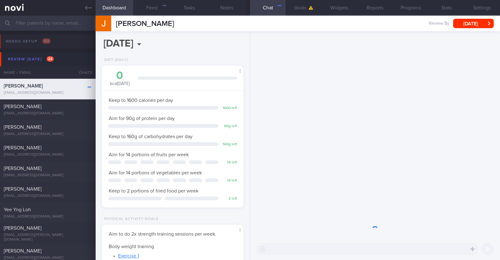
scroll to position [63, 127]
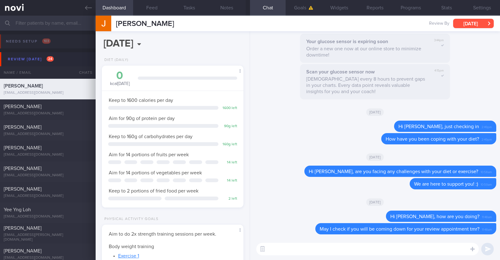
click at [473, 23] on button "[DATE]" at bounding box center [473, 23] width 41 height 9
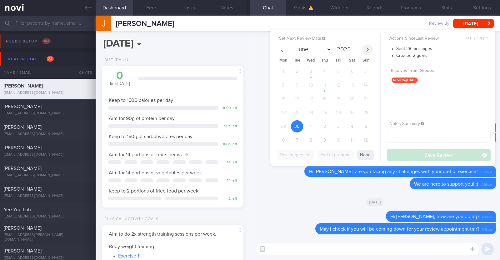
click at [368, 49] on icon at bounding box center [368, 50] width 2 height 4
select select "9"
click at [338, 122] on span "31" at bounding box center [338, 126] width 12 height 12
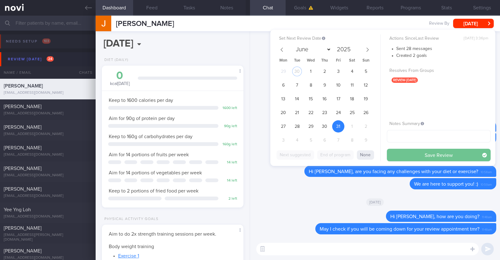
click at [405, 157] on button "Save Review" at bounding box center [439, 155] width 104 height 13
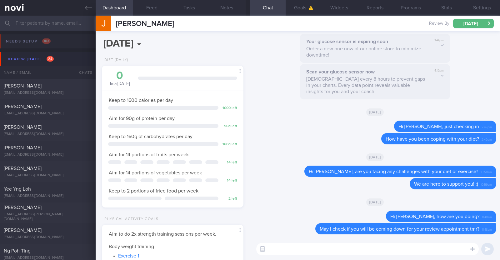
click at [52, 25] on input "text" at bounding box center [250, 23] width 500 height 15
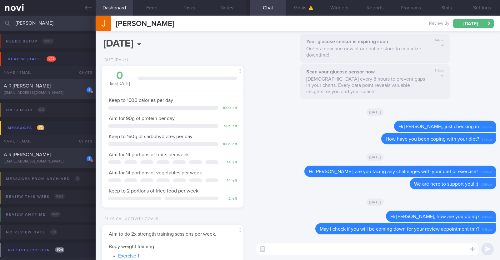
type input "arthi"
click at [56, 86] on div "A R [PERSON_NAME]" at bounding box center [47, 86] width 87 height 6
type input "r/v 7/10"
type textarea "49F Comorbidities: T2DM Hyperlipdiemia Hypothyroidism Iron deficiency anaemia F…"
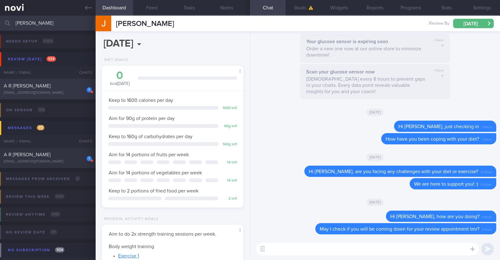
select select "8"
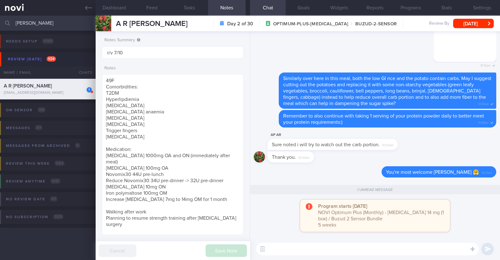
select select "8"
drag, startPoint x: 48, startPoint y: 24, endPoint x: 0, endPoint y: 12, distance: 49.9
click at [0, 12] on div "Patients New Users Coaches [GEOGRAPHIC_DATA] Assigned patients Assigned patient…" at bounding box center [250, 130] width 500 height 260
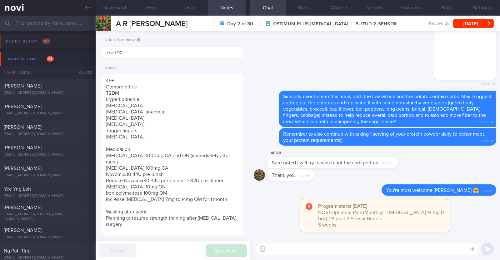
click at [279, 59] on div "Delete 10:16am" at bounding box center [375, 54] width 243 height 73
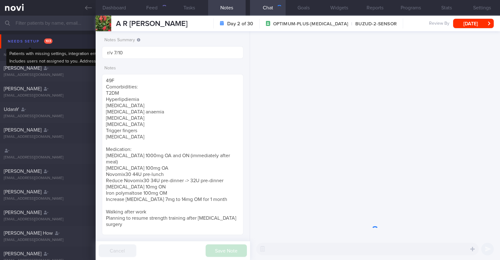
click at [27, 41] on div "Needs setup 103" at bounding box center [30, 41] width 48 height 8
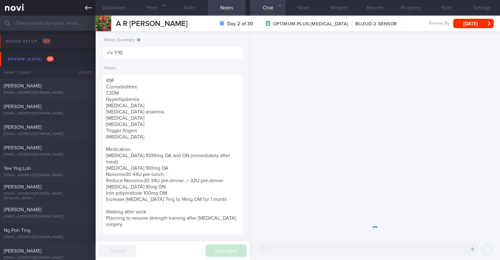
click at [84, 8] on link at bounding box center [48, 8] width 96 height 16
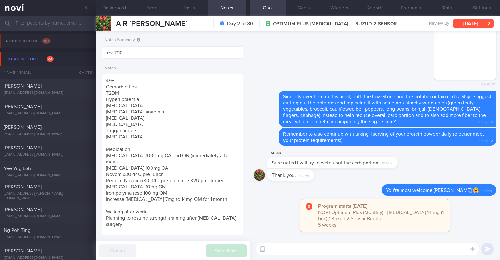
click at [462, 25] on button "[DATE]" at bounding box center [473, 23] width 41 height 9
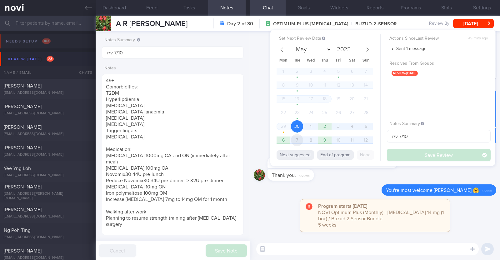
click at [300, 140] on span "7" at bounding box center [297, 140] width 12 height 12
select select "9"
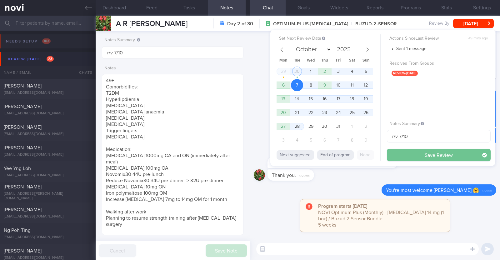
click at [414, 155] on button "Save Review" at bounding box center [439, 155] width 104 height 13
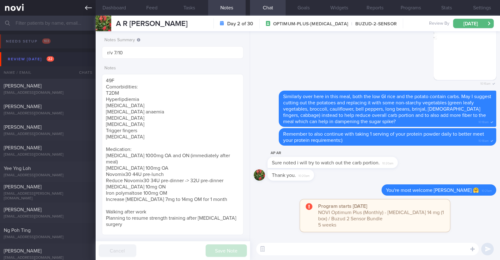
click at [83, 5] on link at bounding box center [48, 8] width 96 height 16
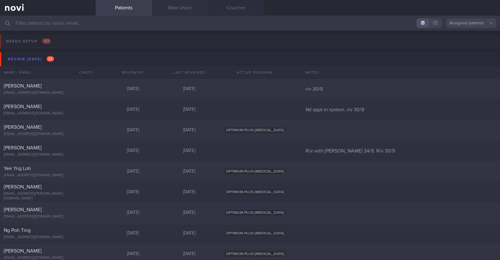
click at [170, 8] on link "New Users" at bounding box center [180, 8] width 56 height 16
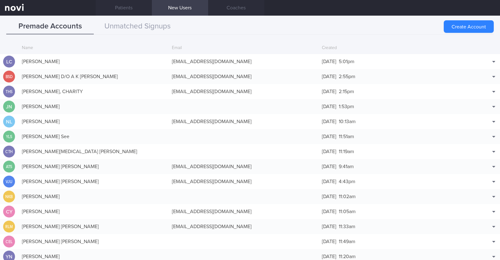
click at [296, 22] on div "Premade Accounts Unmatched Signups" at bounding box center [250, 27] width 488 height 16
click at [116, 4] on link "Patients" at bounding box center [124, 8] width 56 height 16
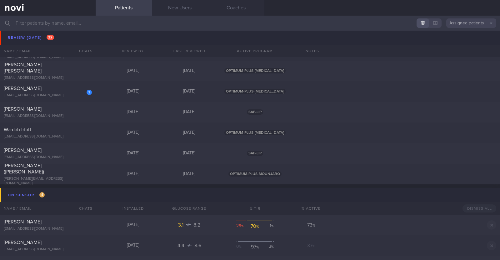
scroll to position [352, 0]
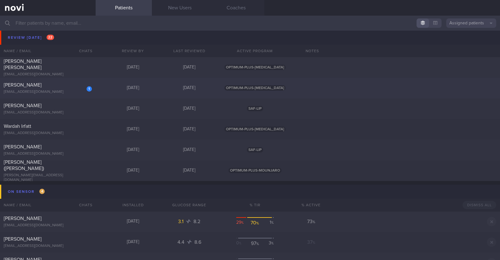
click at [78, 85] on div "1" at bounding box center [85, 87] width 14 height 10
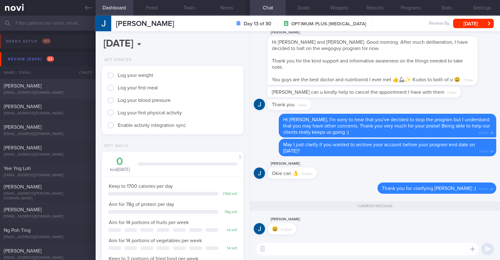
click at [61, 88] on div "Stephenie Koh" at bounding box center [47, 86] width 87 height 6
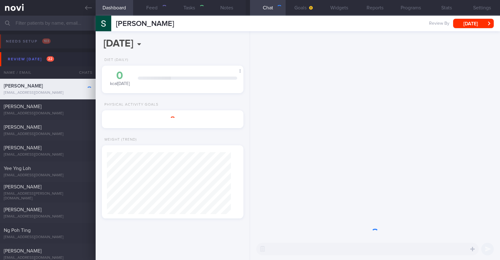
type input "r/v 30/9"
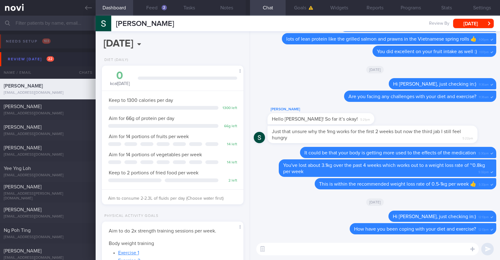
scroll to position [71, 124]
click at [157, 10] on button "Feed 2" at bounding box center [152, 8] width 38 height 16
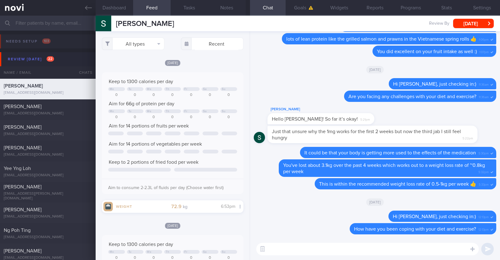
click at [320, 246] on textarea at bounding box center [367, 249] width 223 height 13
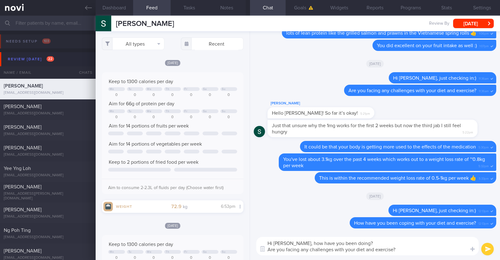
type textarea "Hi Stephenie, how have you been doing? Are you facing any challenges with your …"
drag, startPoint x: 173, startPoint y: 26, endPoint x: 114, endPoint y: 21, distance: 59.3
click at [114, 21] on div "Stephenie Koh Stephenie Koh stepheniekjy@gmail.com Review By Tue, 30 Sep Set Ne…" at bounding box center [298, 24] width 404 height 16
copy span "Stephenie Koh"
click at [220, 4] on button "Notes" at bounding box center [227, 8] width 38 height 16
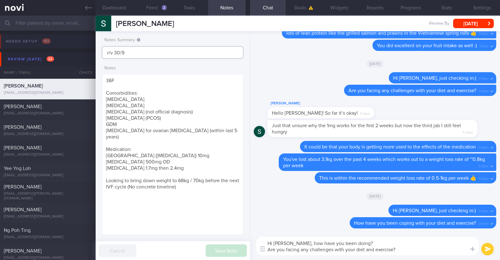
drag, startPoint x: 177, startPoint y: 52, endPoint x: 0, endPoint y: 48, distance: 176.6
click at [0, 48] on div "Patients New Users Coaches Assigned patients Assigned patients All active patie…" at bounding box center [250, 138] width 500 height 244
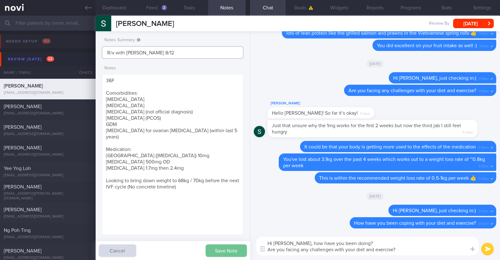
type input "R/v with Dr Kyle 8/12"
click at [220, 250] on button "Save Note" at bounding box center [226, 250] width 41 height 13
type input "R/v with Dr Kyle 8/12"
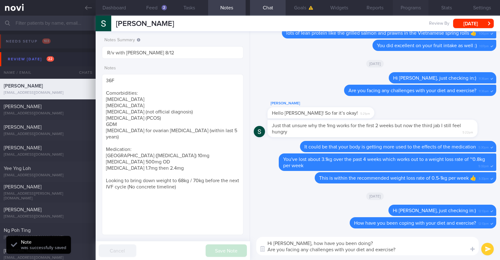
click at [402, 12] on button "Programs" at bounding box center [411, 8] width 36 height 16
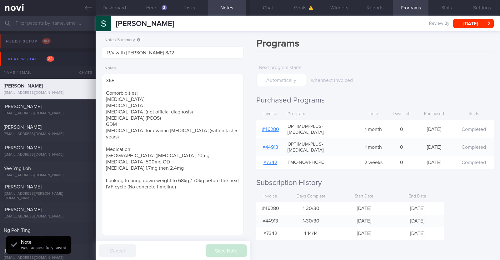
click at [275, 127] on link "# 46280" at bounding box center [270, 129] width 17 height 5
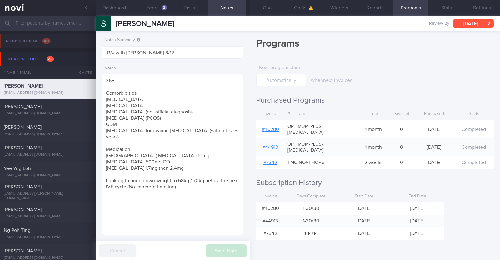
click at [462, 21] on button "[DATE]" at bounding box center [473, 23] width 41 height 9
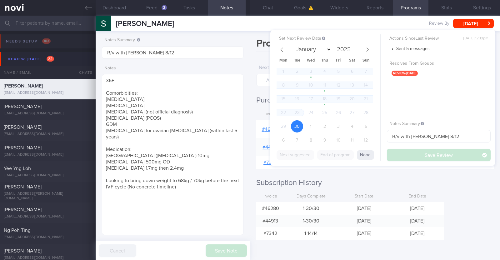
click at [454, 201] on div "Programs Next program starts : when next invoiced Purchased Programs Invoice Pr…" at bounding box center [375, 145] width 250 height 229
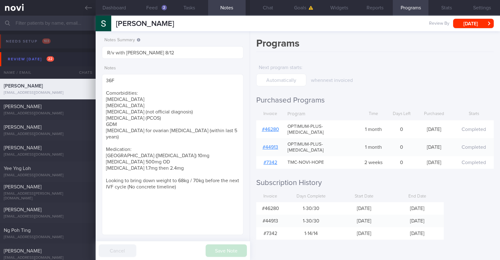
click at [480, 59] on div "Programs Next program starts : when next invoiced Purchased Programs Invoice Pr…" at bounding box center [375, 145] width 250 height 229
click at [477, 19] on button "[DATE]" at bounding box center [473, 23] width 41 height 9
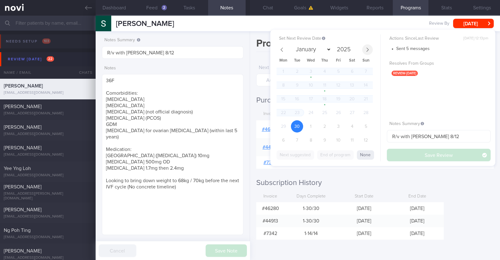
click at [364, 51] on span at bounding box center [367, 49] width 11 height 11
select select "9"
click at [295, 102] on span "14" at bounding box center [297, 99] width 12 height 12
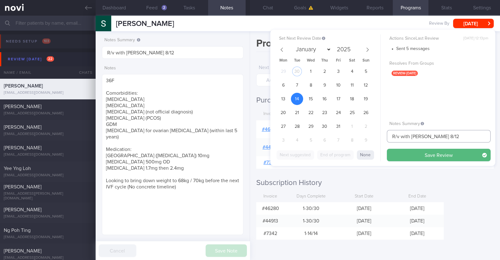
click at [440, 135] on input "R/v with Dr Kyle 8/12" at bounding box center [439, 136] width 104 height 13
type input "R/v with Dr Kyle 8/12. R/v 14/10"
click at [427, 158] on button "Save Review" at bounding box center [439, 155] width 104 height 13
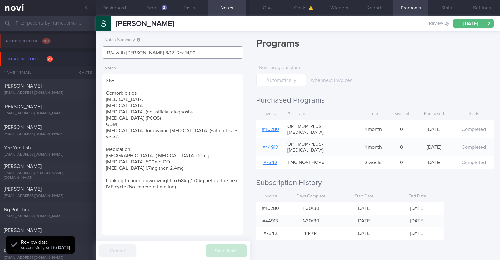
click at [203, 54] on input "R/v with Dr Kyle 8/12. R/v 14/10" at bounding box center [173, 52] width 142 height 13
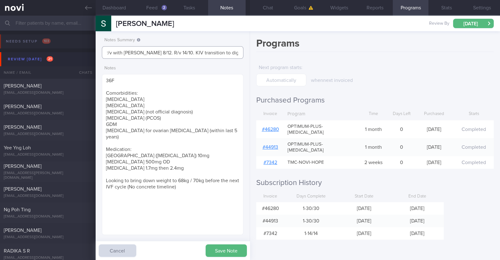
scroll to position [0, 4]
type input "R/v with Dr Kyle 8/12. R/v 14/10. KIV transition to digital support"
click at [236, 252] on button "Save Note" at bounding box center [226, 250] width 41 height 13
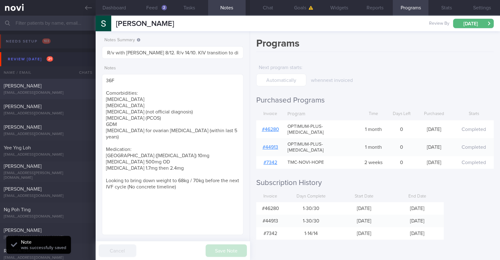
click at [58, 88] on div "[PERSON_NAME]" at bounding box center [47, 86] width 87 height 6
type input "Nil appt in system. r/v 30/9"
type textarea "46F Co-morbidities HTN HLD Nil meds Wegovy 0.25mg wkly Sedentary"
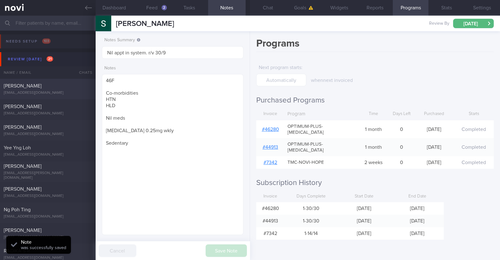
select select "8"
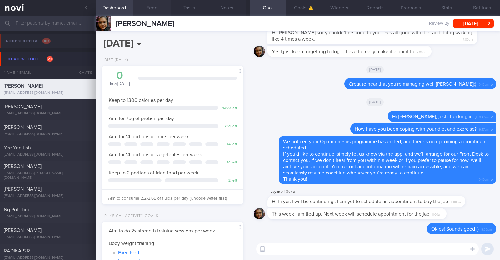
click at [149, 8] on button "Feed" at bounding box center [152, 8] width 38 height 16
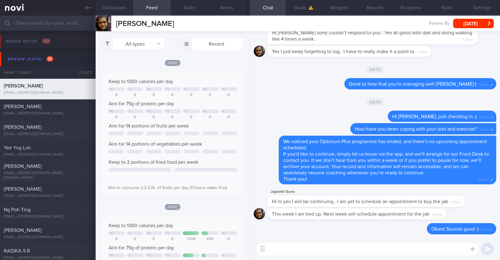
drag, startPoint x: 190, startPoint y: 23, endPoint x: 102, endPoint y: 25, distance: 88.1
click at [102, 25] on div "Jayanthi Gunasekaran Jayanthi Gunasekaran ggjayapvp@gmail.com" at bounding box center [135, 24] width 78 height 16
copy div "[PERSON_NAME]"
click at [236, 5] on button "Notes" at bounding box center [227, 8] width 38 height 16
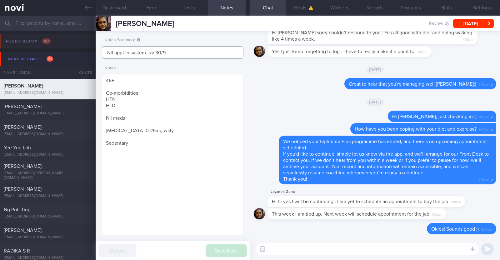
drag, startPoint x: 145, startPoint y: 53, endPoint x: 57, endPoint y: 55, distance: 88.2
click at [57, 55] on div "Patients New Users Coaches Assigned patients Assigned patients All active patie…" at bounding box center [250, 138] width 500 height 244
type input "R/v with Dr JJ 2/10. r/v 30/9"
click at [238, 247] on button "Save Note" at bounding box center [226, 250] width 41 height 13
type input "R/v with Dr JJ 2/10. r/v 30/9"
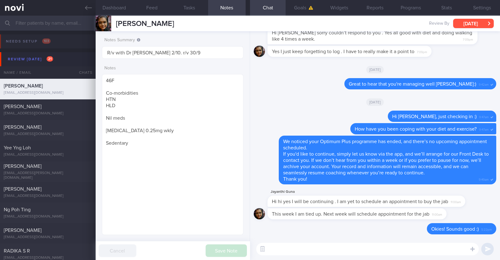
click at [470, 20] on button "[DATE]" at bounding box center [473, 23] width 41 height 9
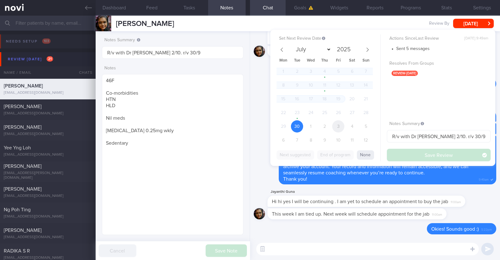
click at [336, 126] on span "3" at bounding box center [338, 126] width 12 height 12
select select "9"
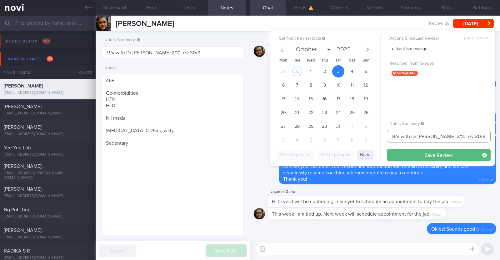
drag, startPoint x: 452, startPoint y: 135, endPoint x: 445, endPoint y: 136, distance: 7.1
click at [445, 136] on input "R/v with Dr JJ 2/10. r/v 30/9" at bounding box center [439, 136] width 104 height 13
type input "R/v with Dr [PERSON_NAME] 2/10. r/v 3/10"
click at [445, 155] on button "Save Review" at bounding box center [439, 155] width 104 height 13
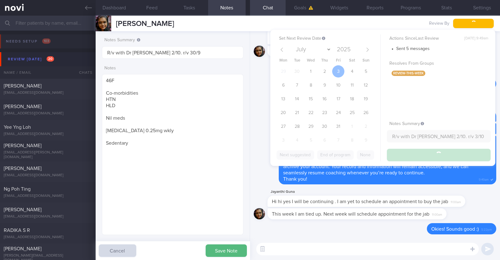
type input "R/v with Dr [PERSON_NAME] 2/10. r/v 3/10"
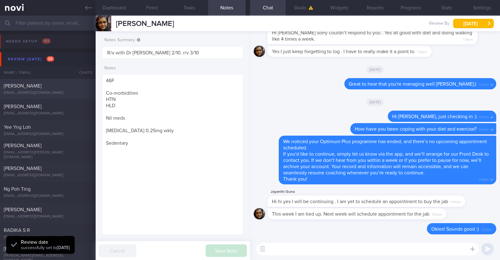
click at [42, 90] on div "Claudia Lee claudialwq26@gmail.com" at bounding box center [48, 89] width 96 height 13
type textarea "27F Co-morbidities: [MEDICAL_DATA] Health screen 2024 - nad Medication/Suppleme…"
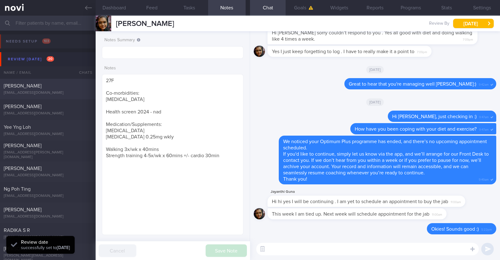
select select "8"
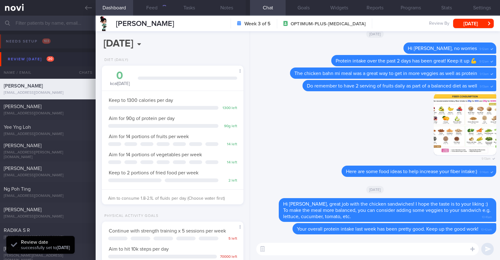
scroll to position [71, 124]
click at [161, 10] on div "220" at bounding box center [162, 7] width 10 height 5
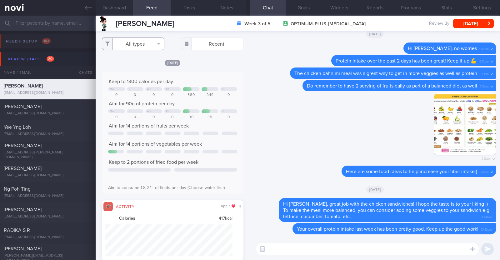
click at [134, 41] on button "All types" at bounding box center [133, 44] width 63 height 13
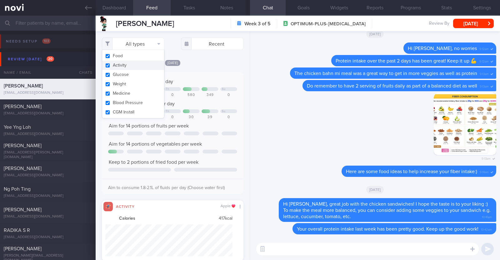
click at [141, 62] on button "Activity" at bounding box center [133, 65] width 62 height 9
checkbox input "false"
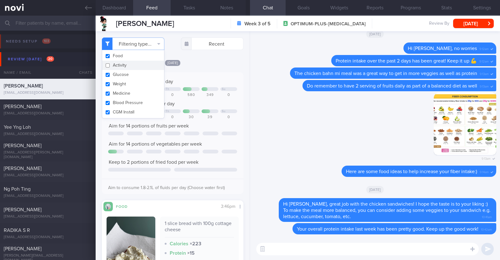
click at [195, 63] on div "[DATE]" at bounding box center [173, 62] width 142 height 7
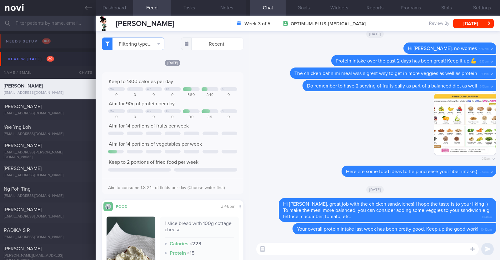
select select "8"
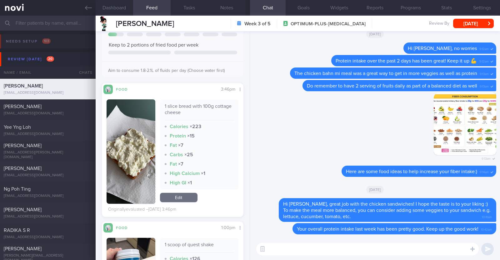
click at [300, 251] on textarea at bounding box center [367, 249] width 223 height 13
click at [272, 248] on textarea "HI [PERSON_NAME], the" at bounding box center [367, 249] width 223 height 13
click at [303, 249] on textarea "Hi [PERSON_NAME], the" at bounding box center [367, 249] width 223 height 13
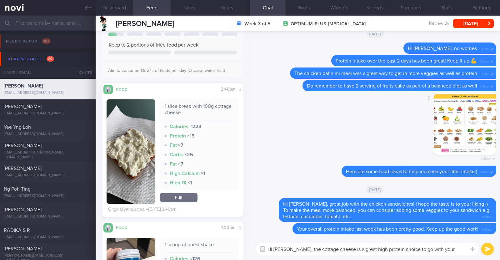
paste textarea "👍"
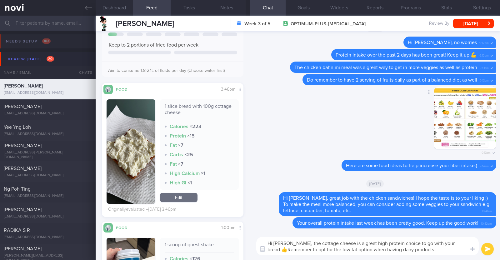
type textarea "Hi [PERSON_NAME], the cottage cheese is a great high protein choice to go with …"
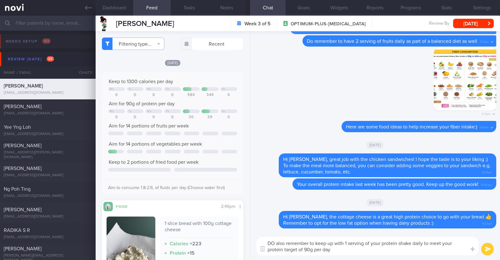
click at [272, 241] on textarea "DO also remember to keep up with 1 serving of your protein shake daily to meet …" at bounding box center [367, 246] width 223 height 18
type textarea "Do also remember to keep up with 1 serving of your protein shake daily to meet …"
click at [350, 252] on textarea "Do also remember to keep up with 1 serving of your protein shake daily to meet …" at bounding box center [367, 246] width 223 height 18
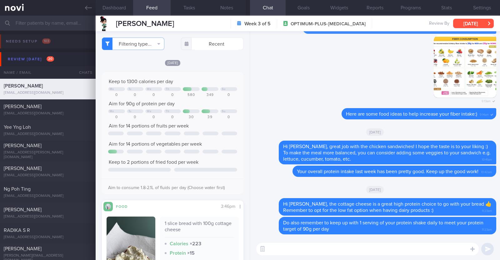
click at [484, 23] on button "[DATE]" at bounding box center [473, 23] width 41 height 9
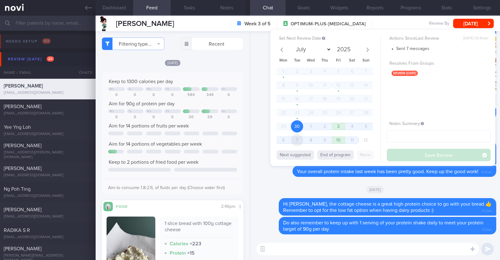
click at [303, 138] on span "7" at bounding box center [297, 140] width 12 height 12
select select "9"
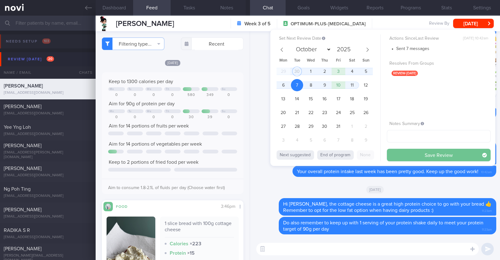
click at [428, 153] on button "Save Review" at bounding box center [439, 155] width 104 height 13
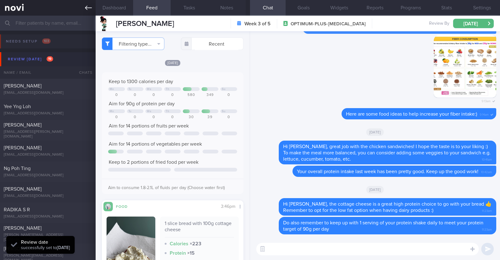
click at [91, 5] on icon at bounding box center [88, 7] width 7 height 7
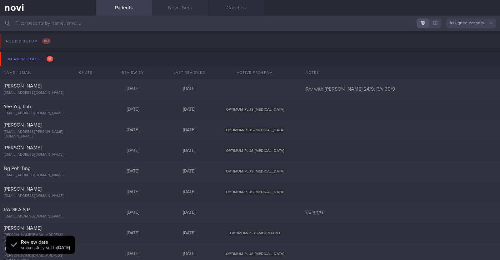
click at [178, 8] on link "New Users" at bounding box center [180, 8] width 56 height 16
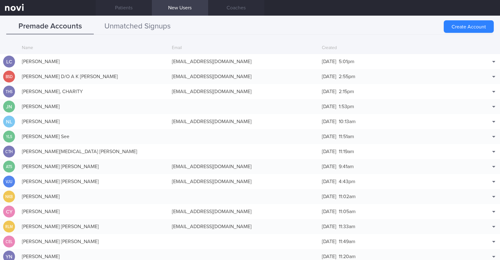
click at [158, 24] on button "Unmatched Signups" at bounding box center [138, 27] width 88 height 16
